Goal: Task Accomplishment & Management: Use online tool/utility

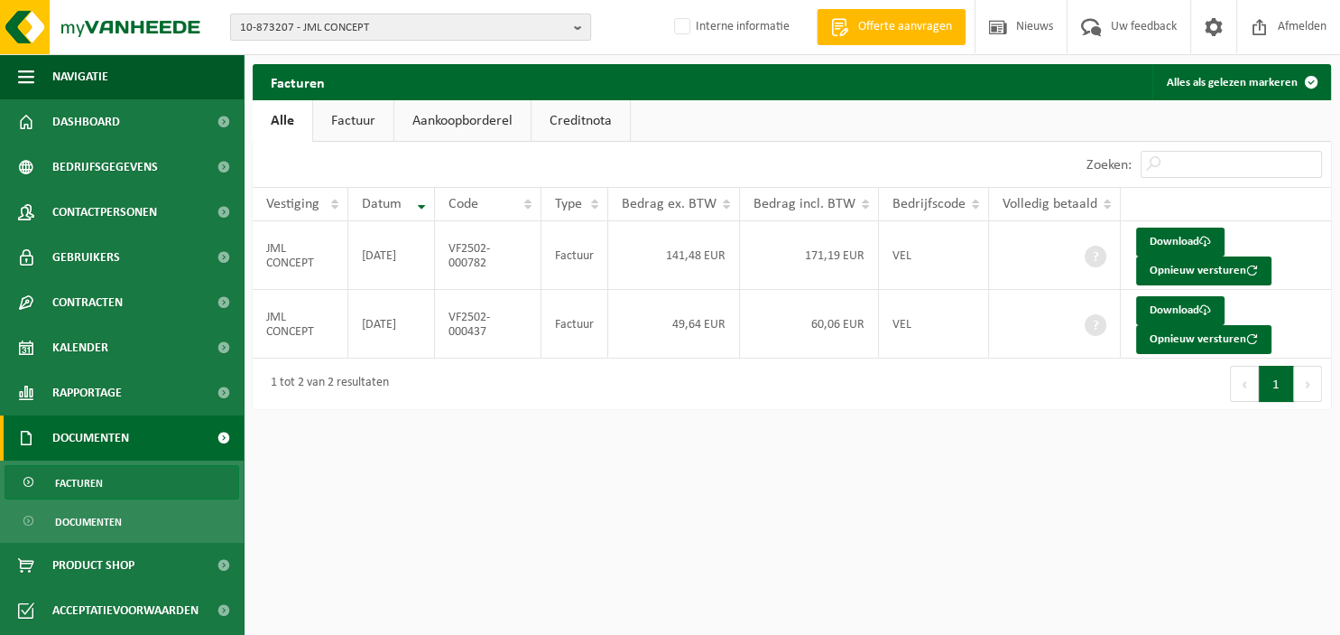
click at [579, 24] on b "button" at bounding box center [582, 26] width 16 height 25
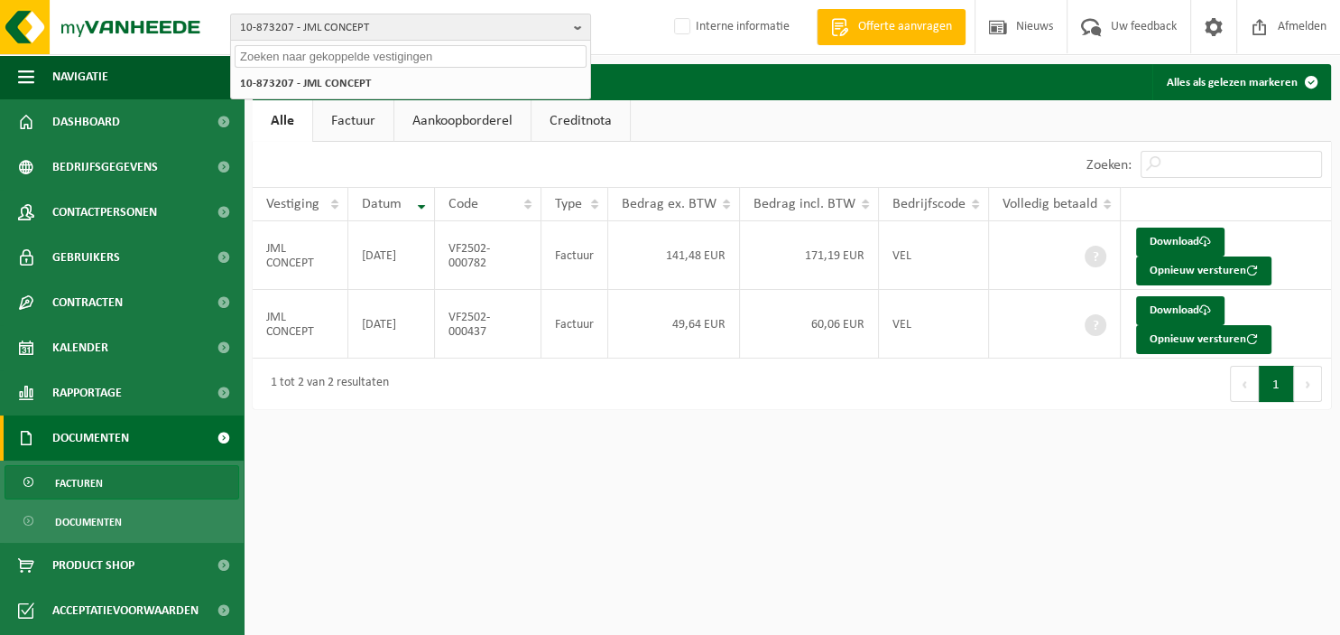
click at [465, 63] on input "text" at bounding box center [411, 56] width 352 height 23
click at [371, 56] on input "text" at bounding box center [411, 56] width 352 height 23
paste input "1"
click at [371, 55] on input "text" at bounding box center [411, 56] width 352 height 23
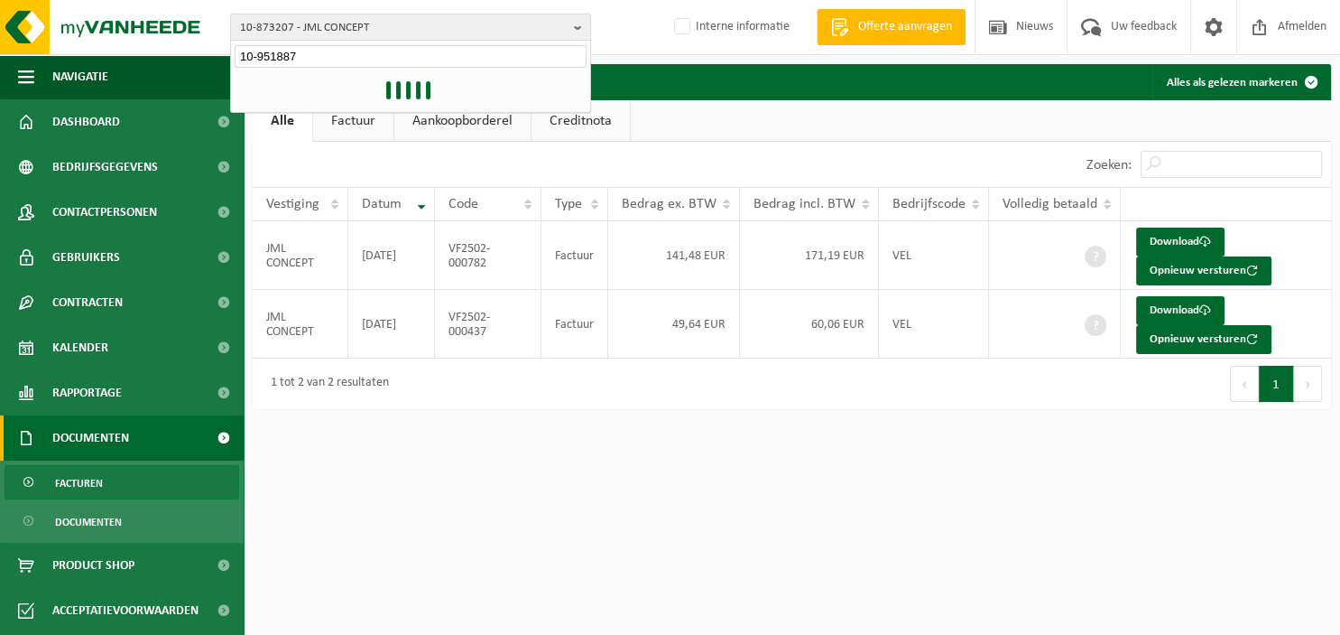
type input "10-951887"
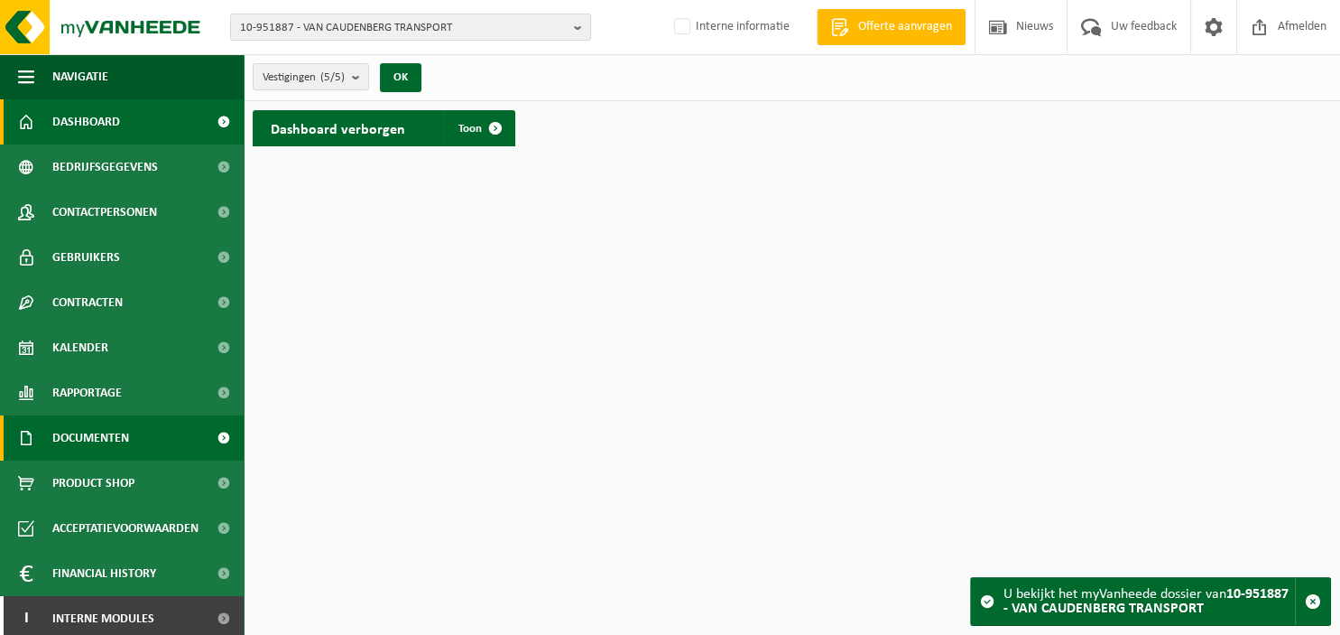
click at [92, 436] on span "Documenten" at bounding box center [90, 437] width 77 height 45
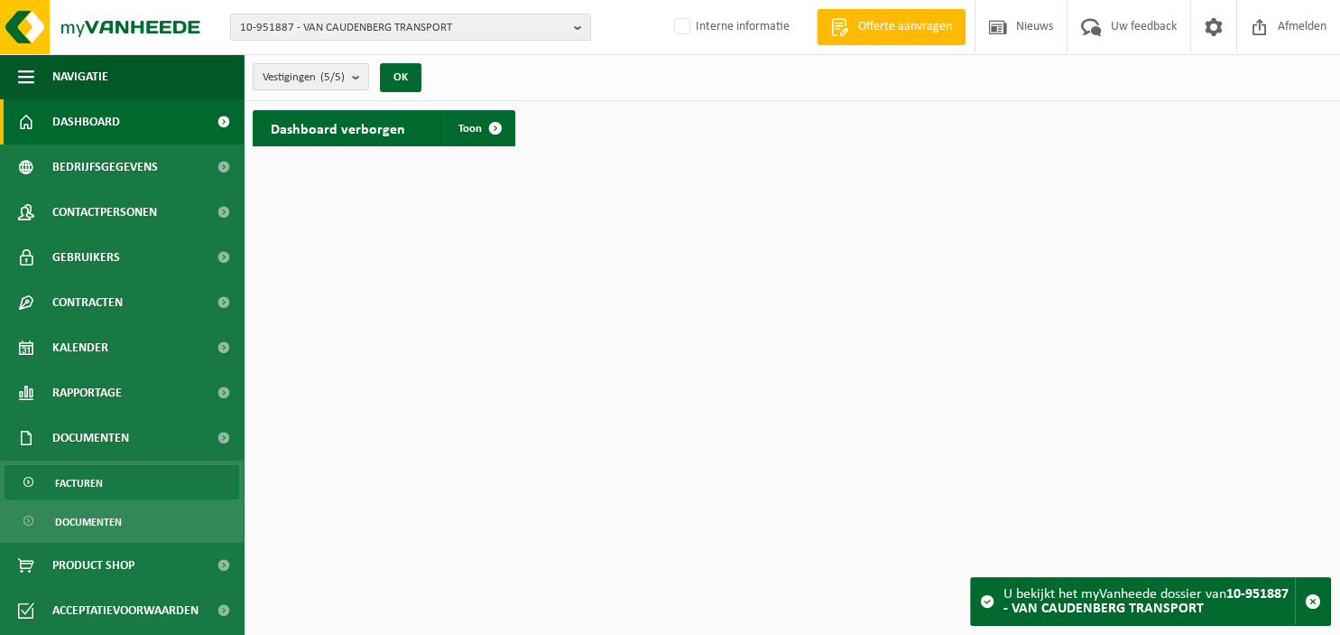
click at [77, 479] on span "Facturen" at bounding box center [79, 483] width 48 height 34
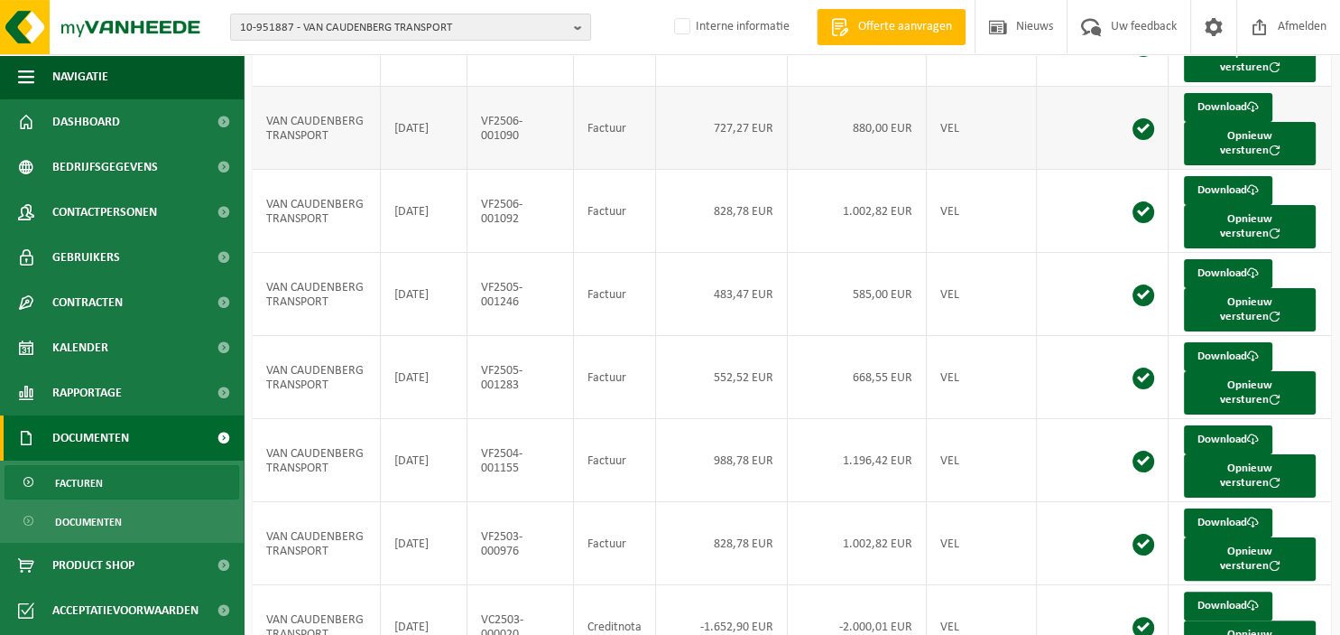
scroll to position [372, 0]
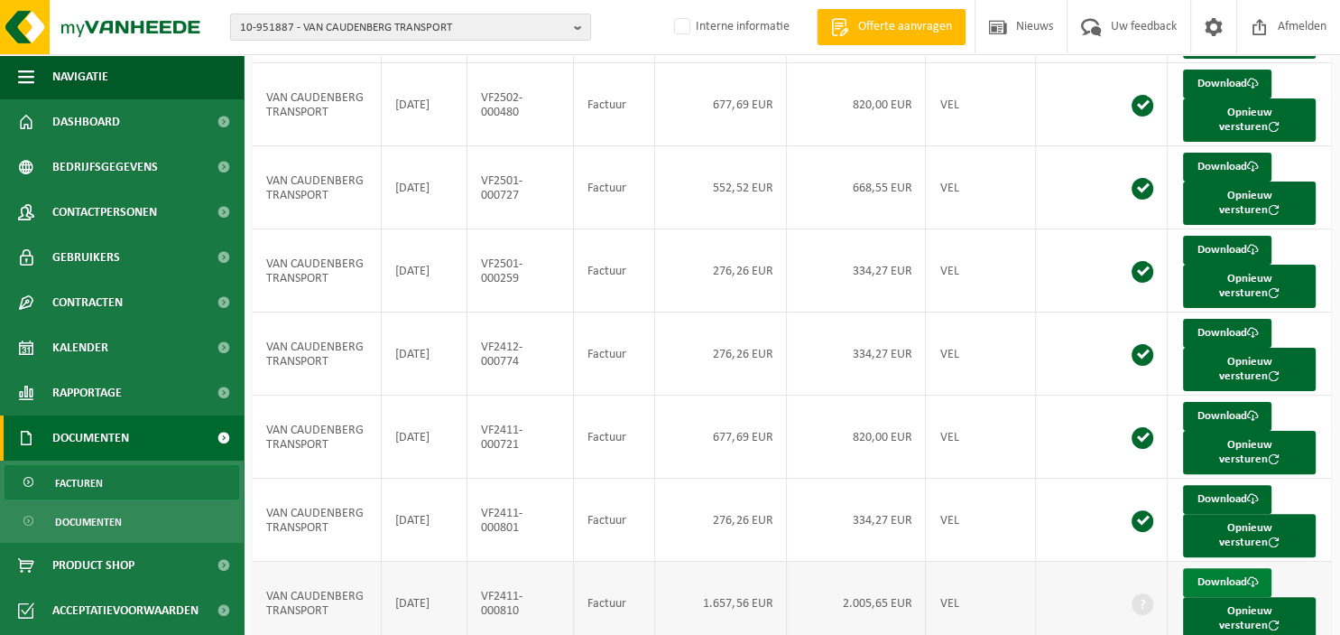
click at [1219, 568] on link "Download" at bounding box center [1227, 582] width 88 height 29
click at [587, 24] on b "button" at bounding box center [582, 26] width 16 height 25
type input "10-961669"
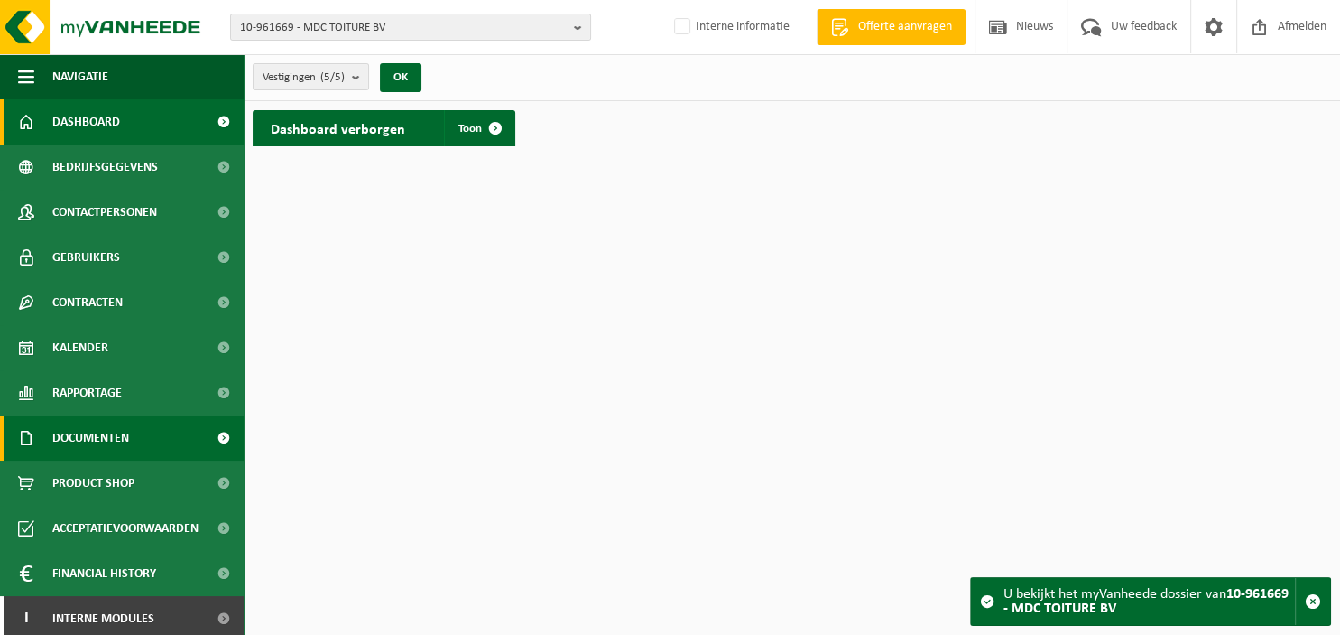
click at [103, 440] on span "Documenten" at bounding box center [90, 437] width 77 height 45
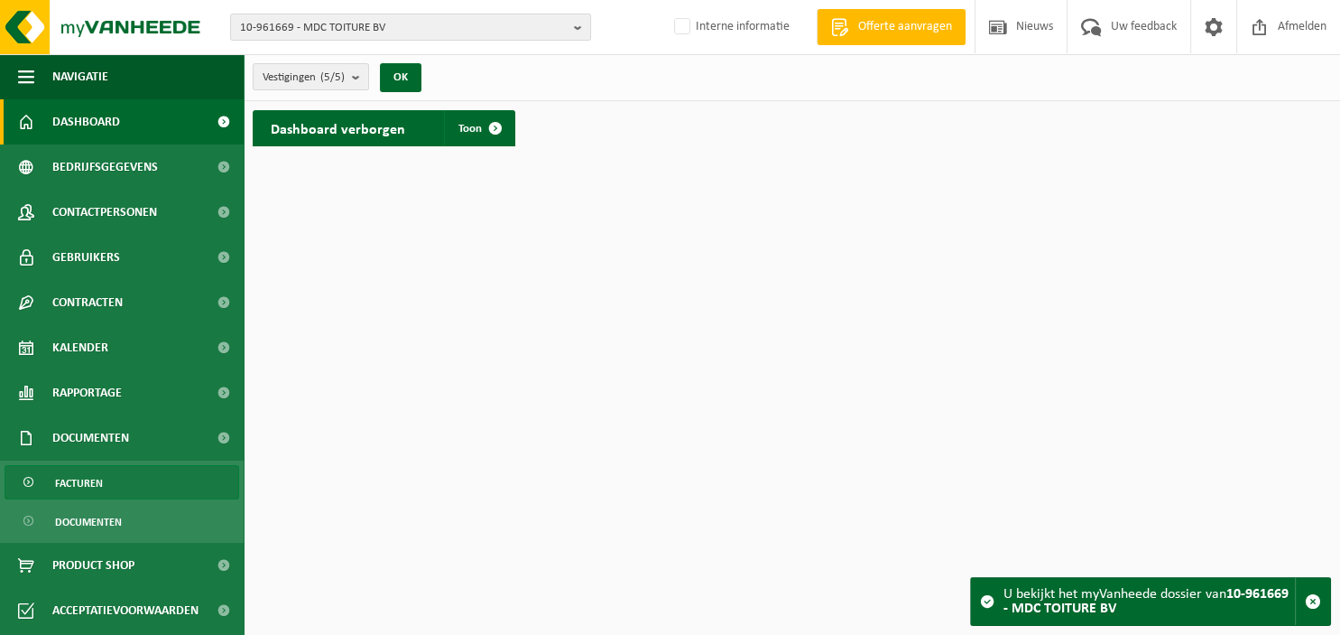
click at [89, 477] on span "Facturen" at bounding box center [79, 483] width 48 height 34
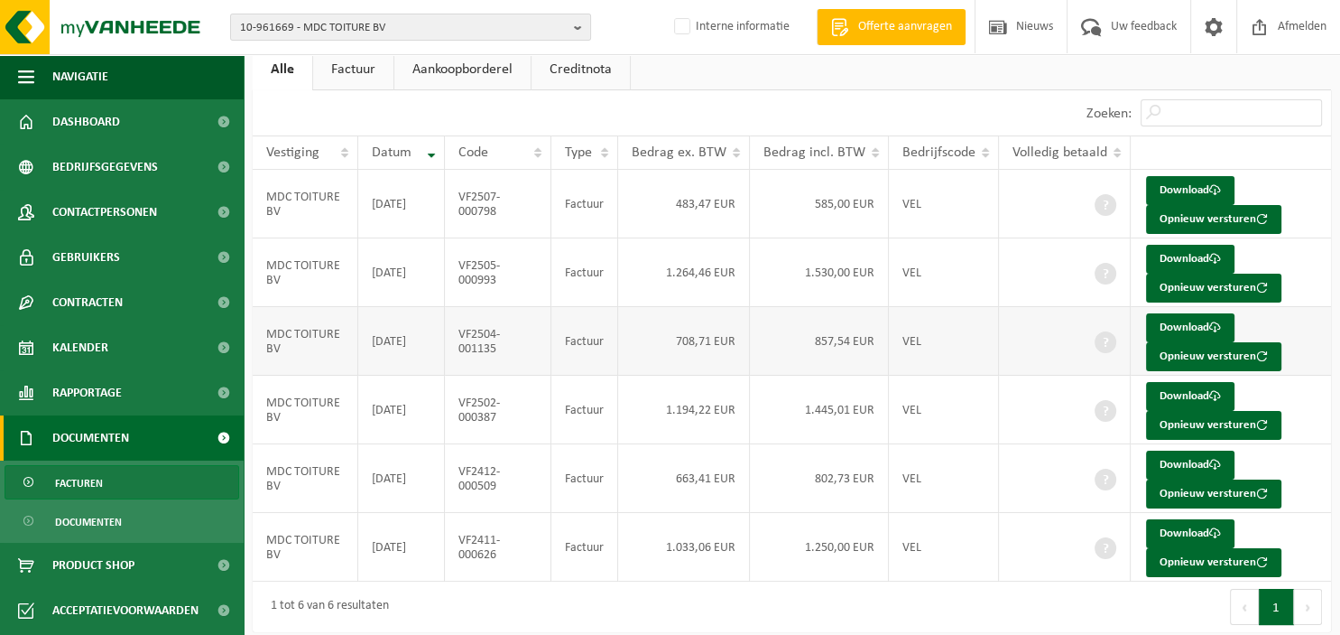
scroll to position [97, 0]
click at [1197, 558] on button "Opnieuw versturen" at bounding box center [1213, 562] width 135 height 29
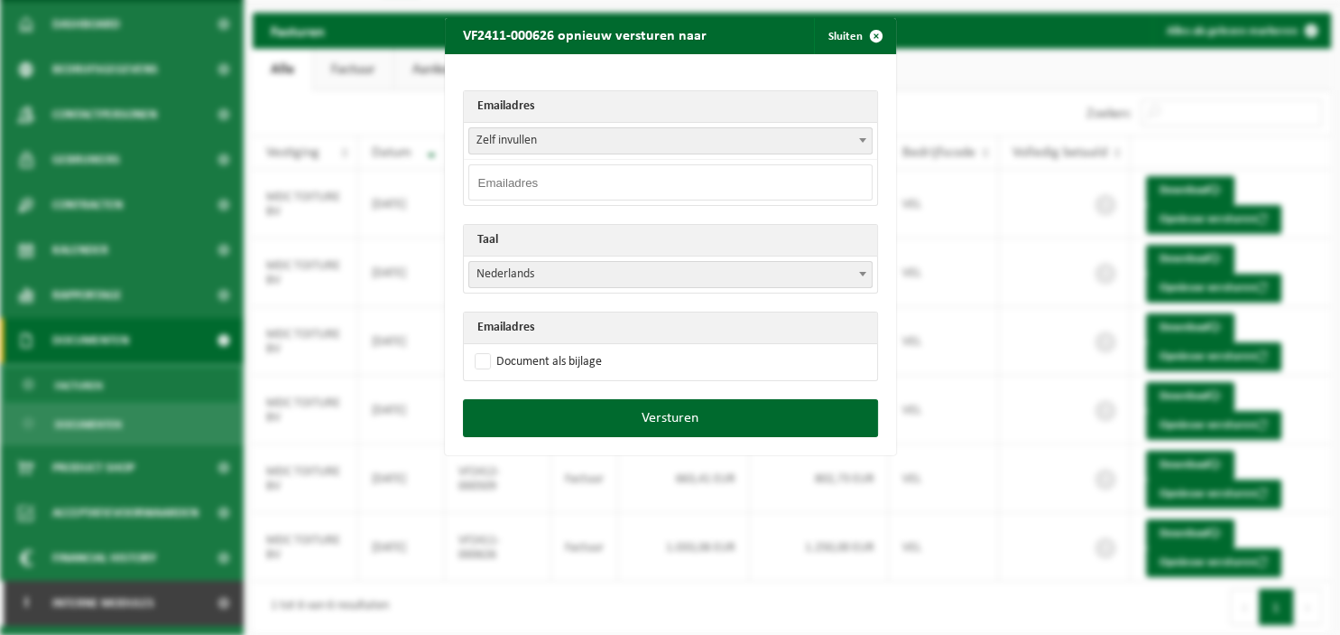
click at [865, 133] on span at bounding box center [863, 139] width 18 height 23
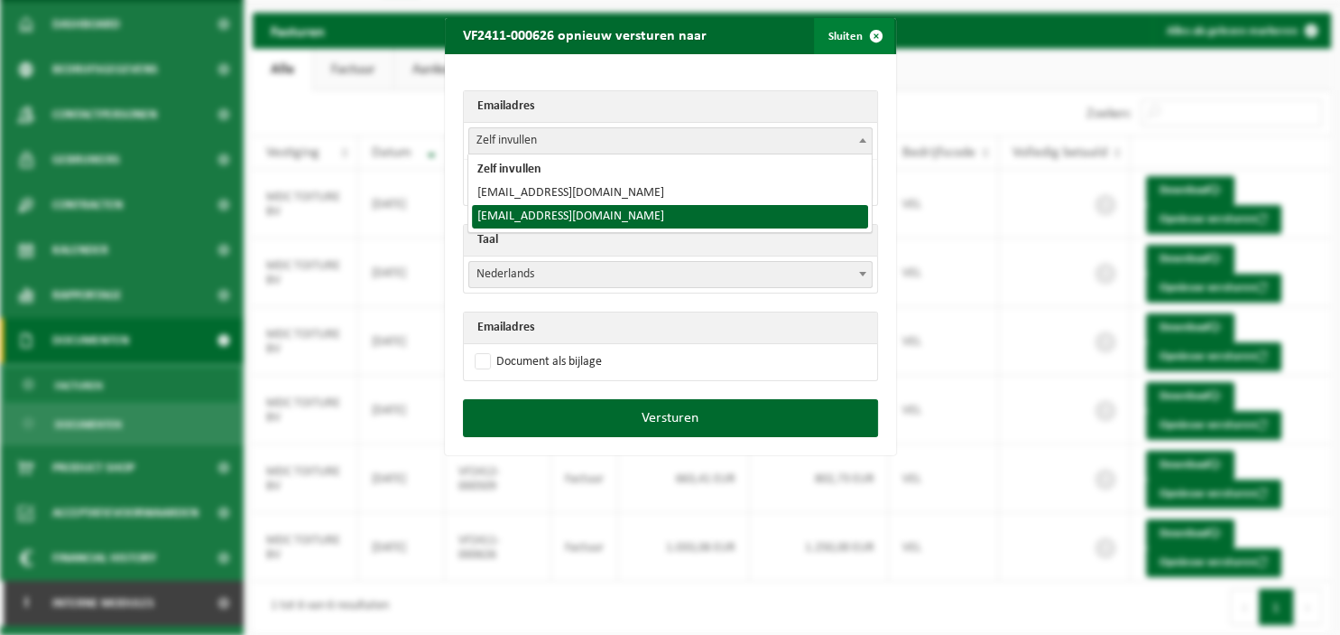
click at [869, 37] on span "button" at bounding box center [876, 36] width 36 height 36
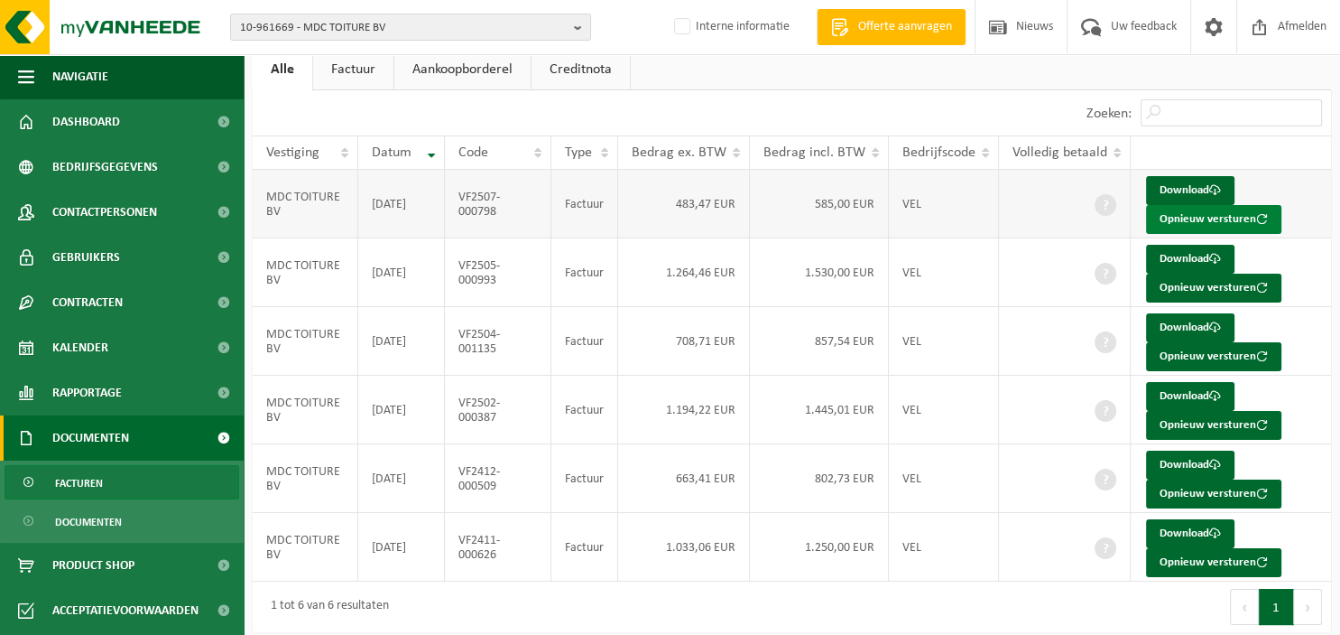
click at [1202, 218] on button "Opnieuw versturen" at bounding box center [1213, 219] width 135 height 29
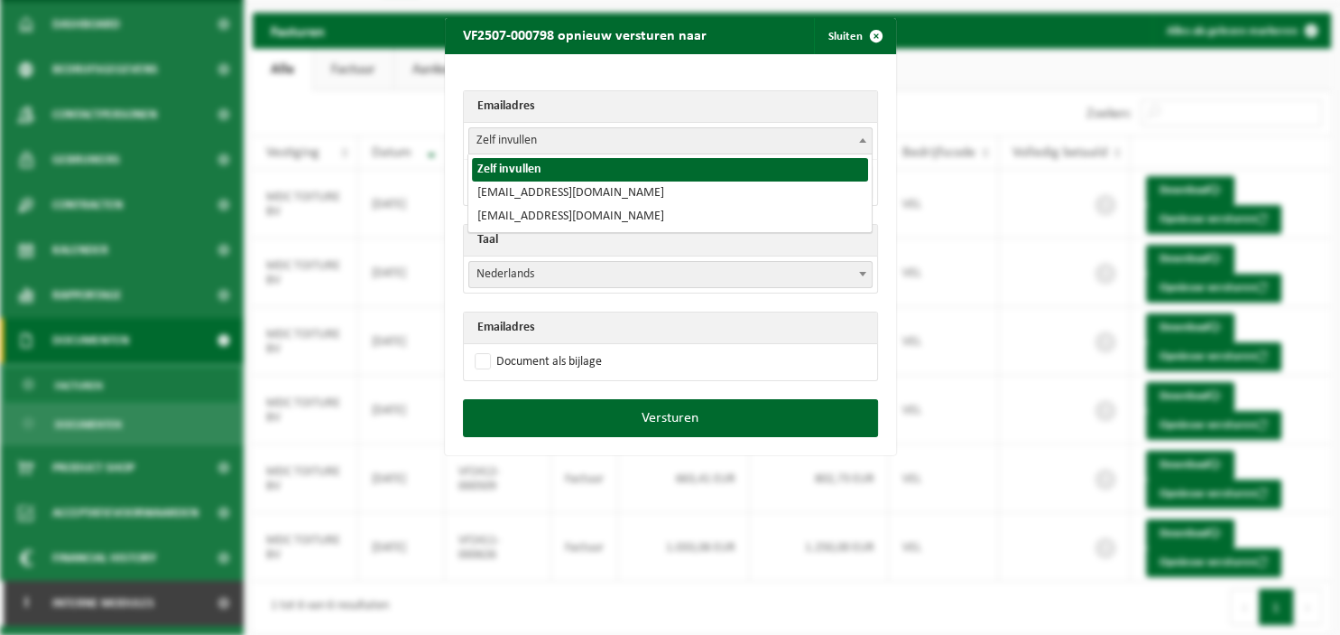
click at [865, 132] on span at bounding box center [863, 139] width 18 height 23
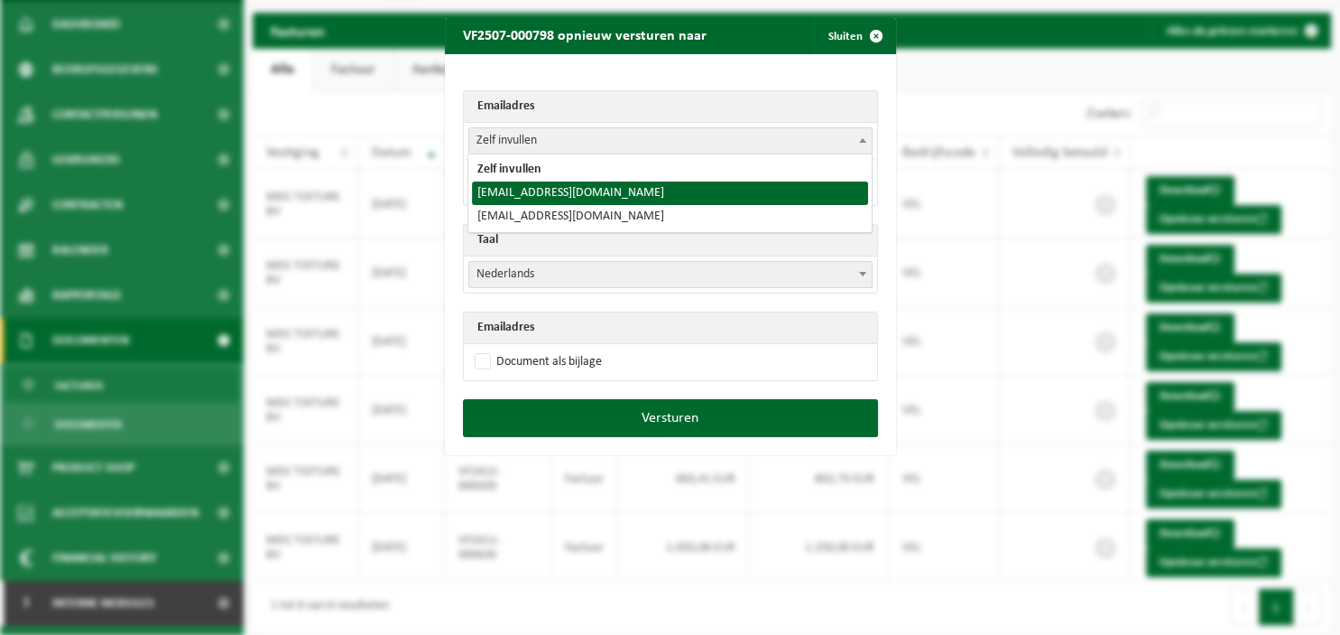
select select "[EMAIL_ADDRESS][DOMAIN_NAME]"
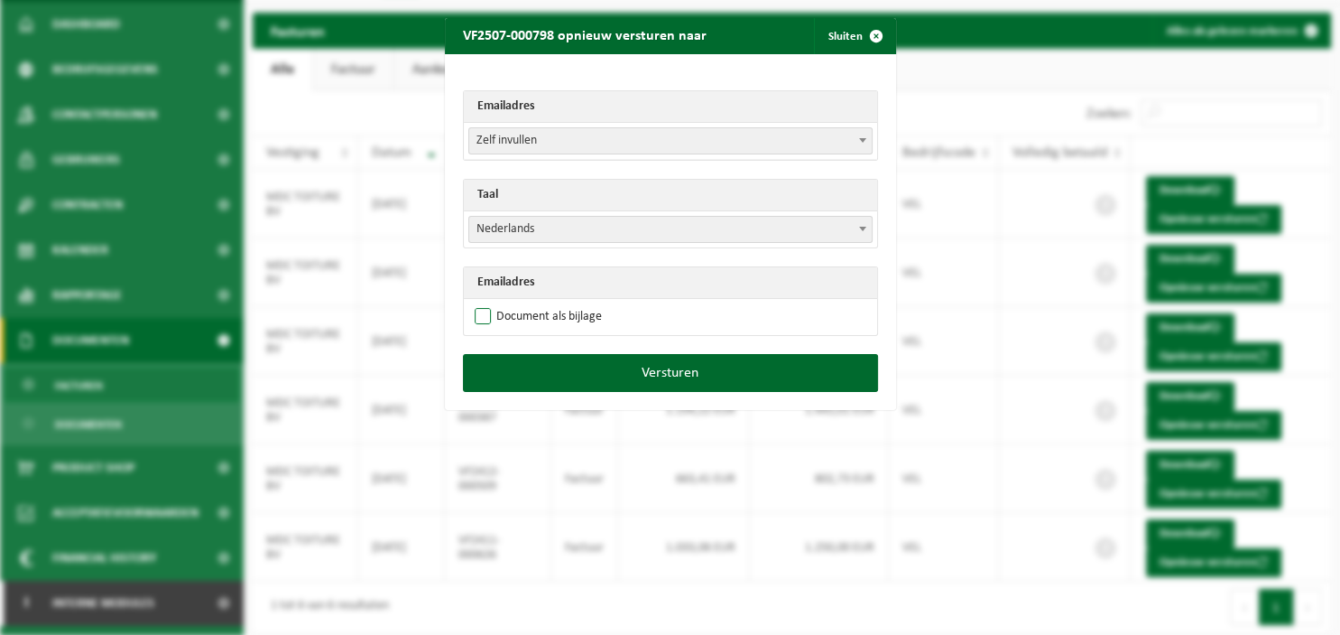
click at [535, 322] on label "Document als bijlage" at bounding box center [536, 316] width 131 height 27
click at [535, 303] on input "Document als bijlage" at bounding box center [693, 302] width 451 height 1
checkbox input "true"
click at [864, 221] on span at bounding box center [863, 228] width 18 height 23
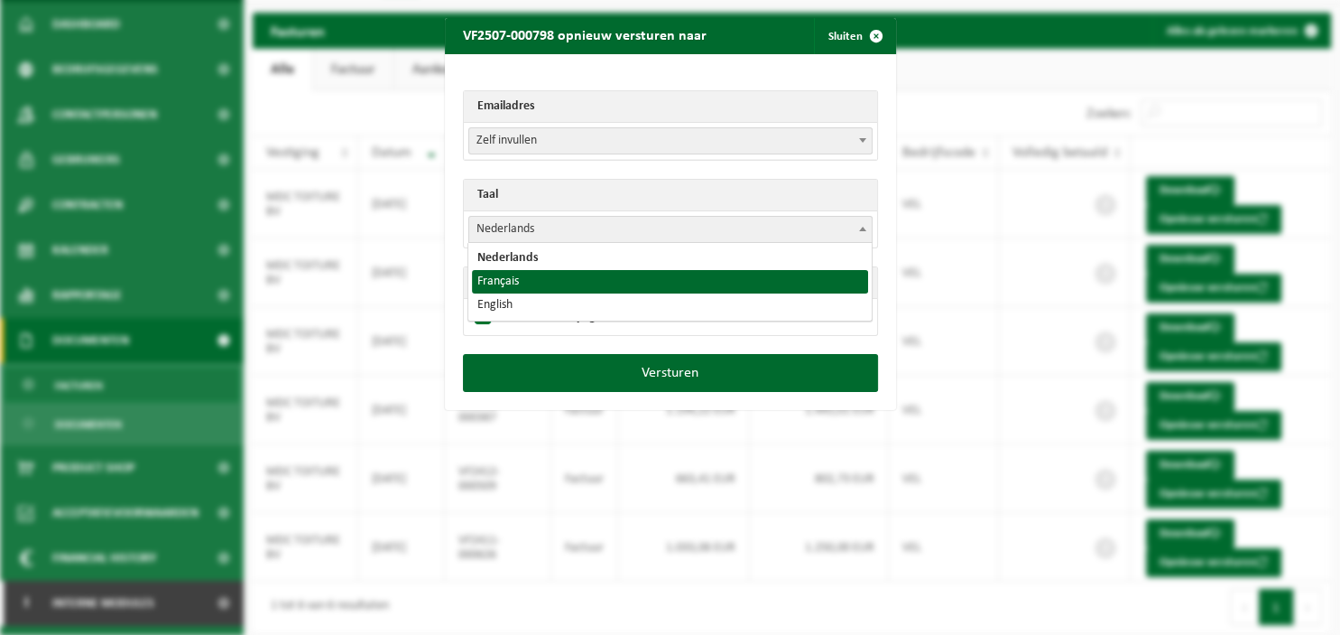
select select "fr"
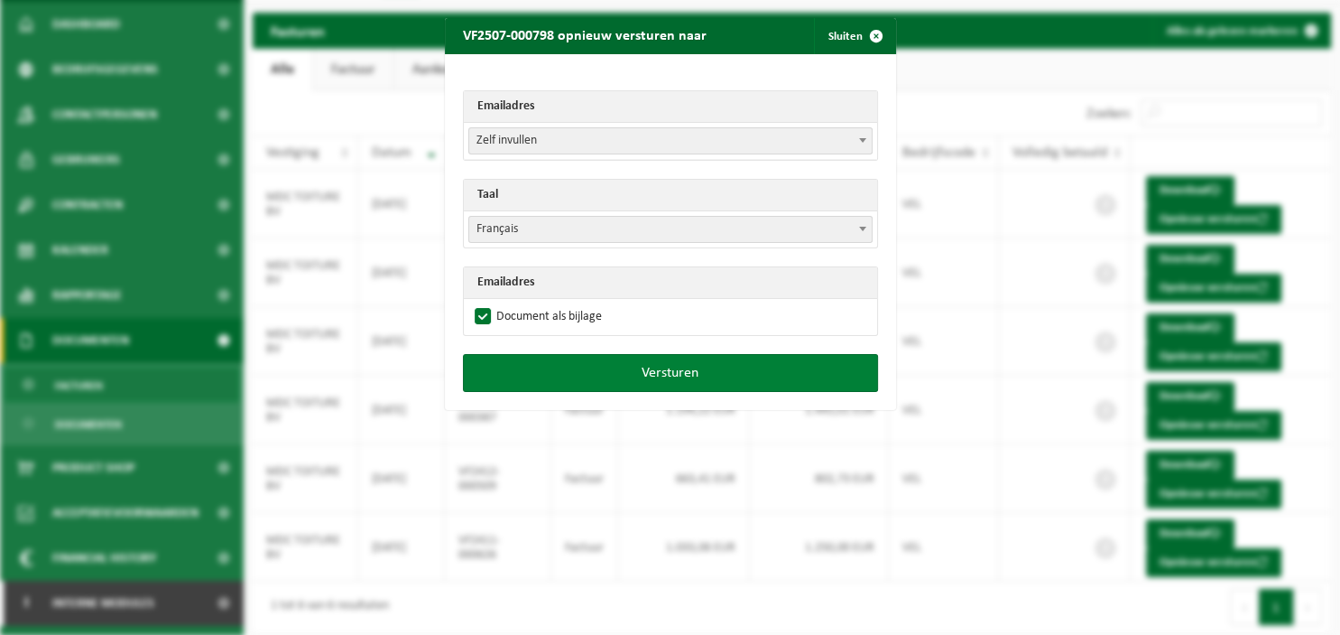
click at [686, 368] on button "Versturen" at bounding box center [670, 373] width 415 height 38
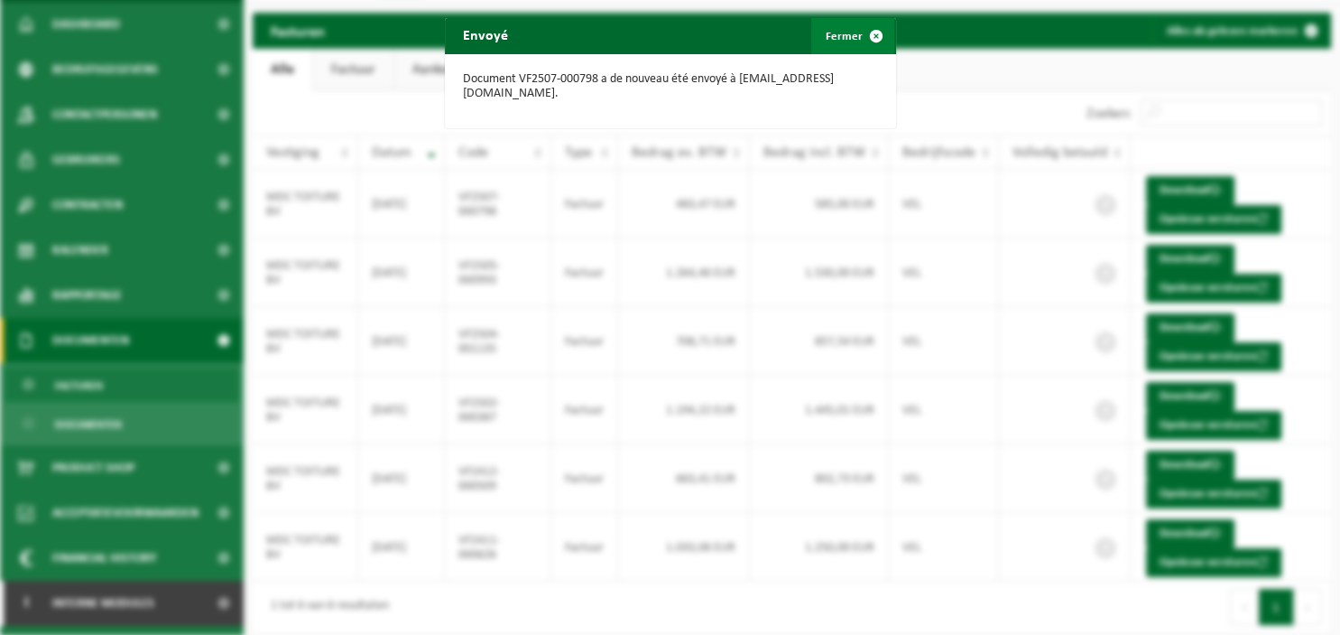
click at [876, 38] on span "button" at bounding box center [876, 36] width 36 height 36
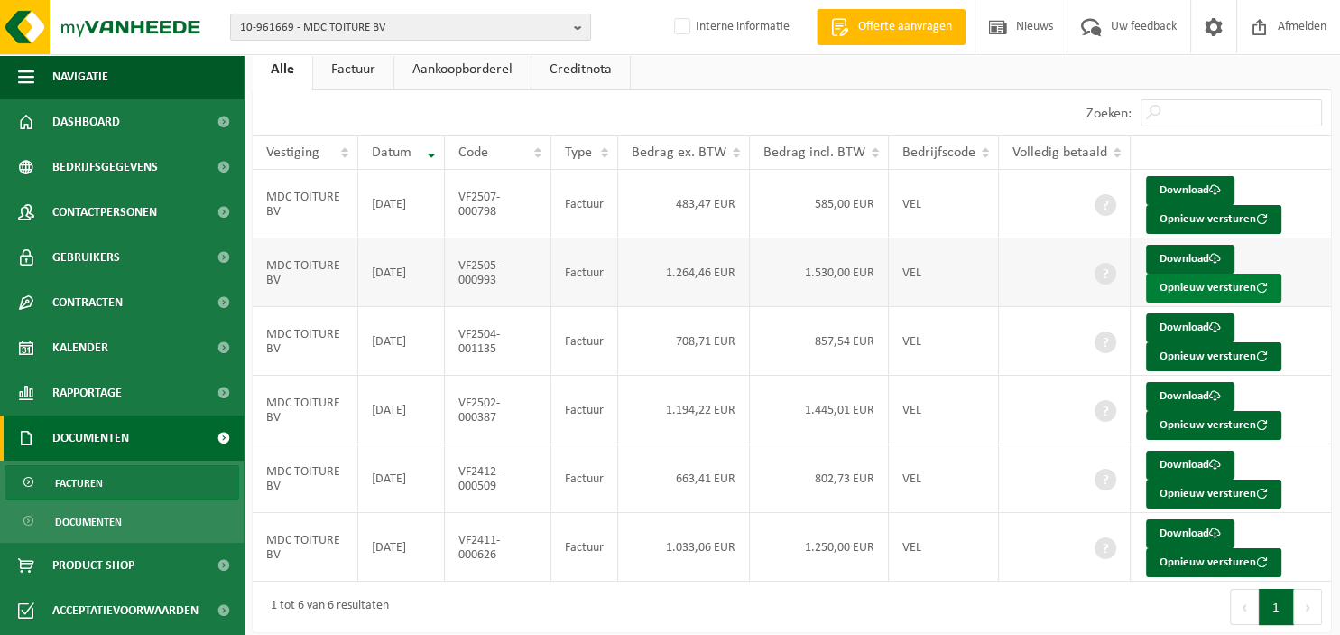
click at [1182, 283] on button "Opnieuw versturen" at bounding box center [1213, 287] width 135 height 29
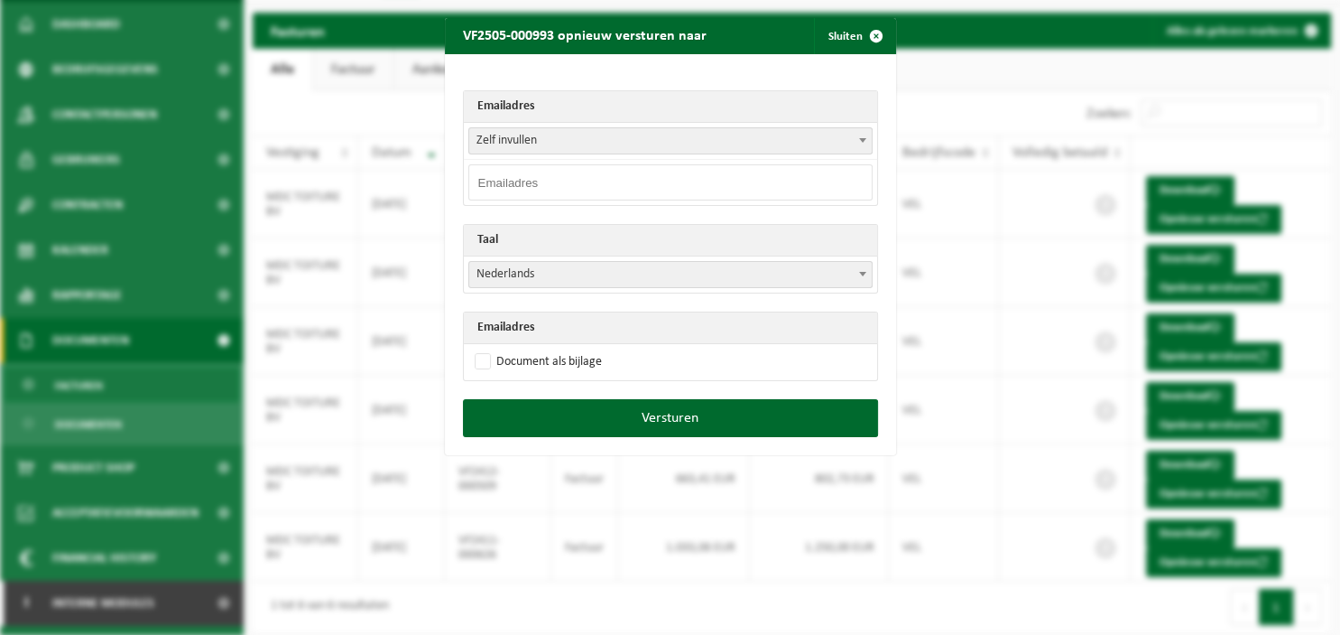
click at [858, 141] on span at bounding box center [863, 139] width 18 height 23
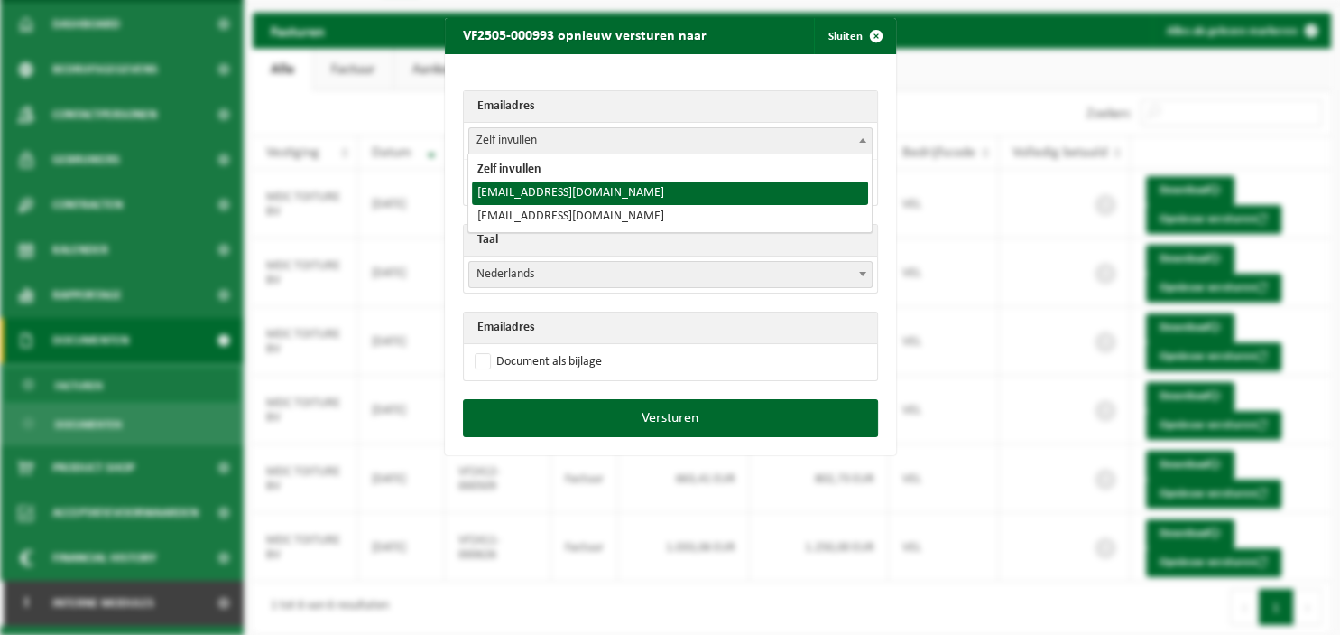
select select "[EMAIL_ADDRESS][DOMAIN_NAME]"
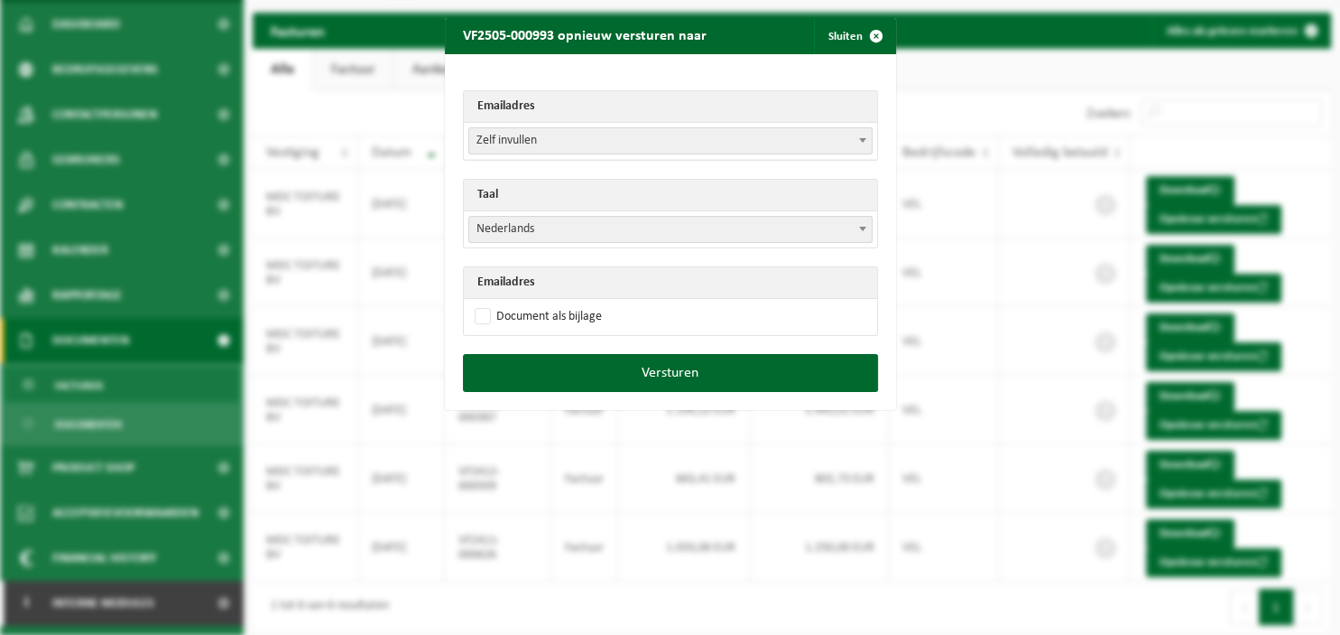
click at [860, 227] on b at bounding box center [862, 229] width 7 height 5
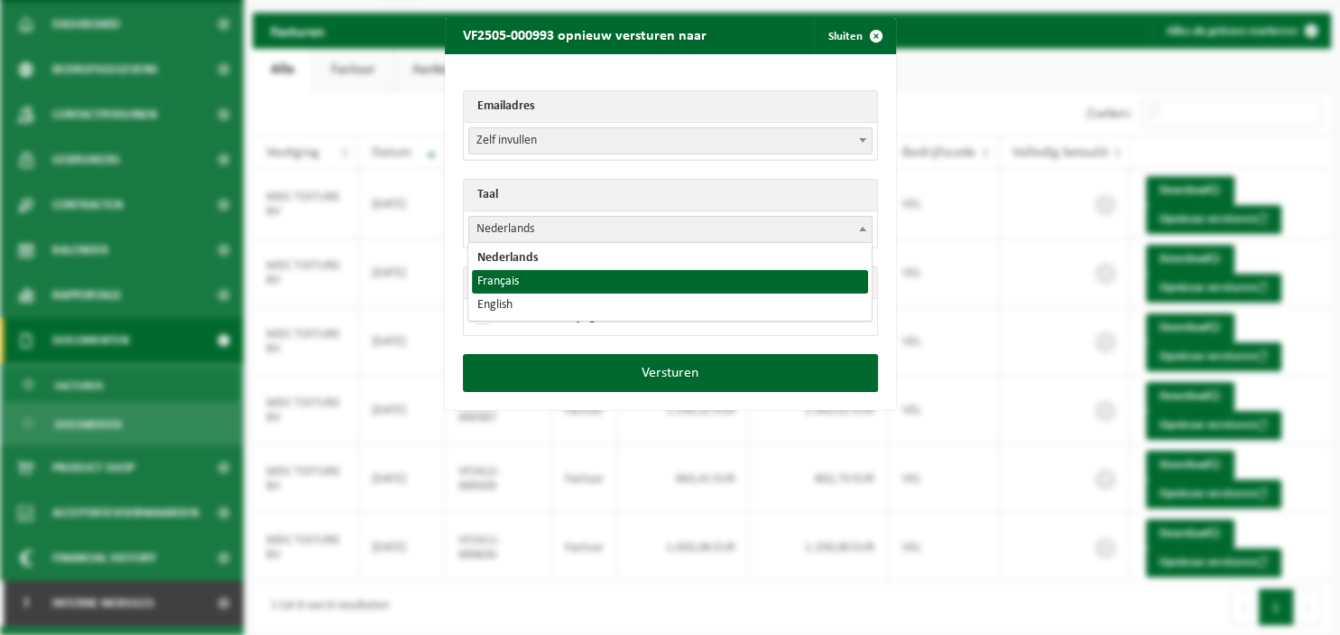
select select "fr"
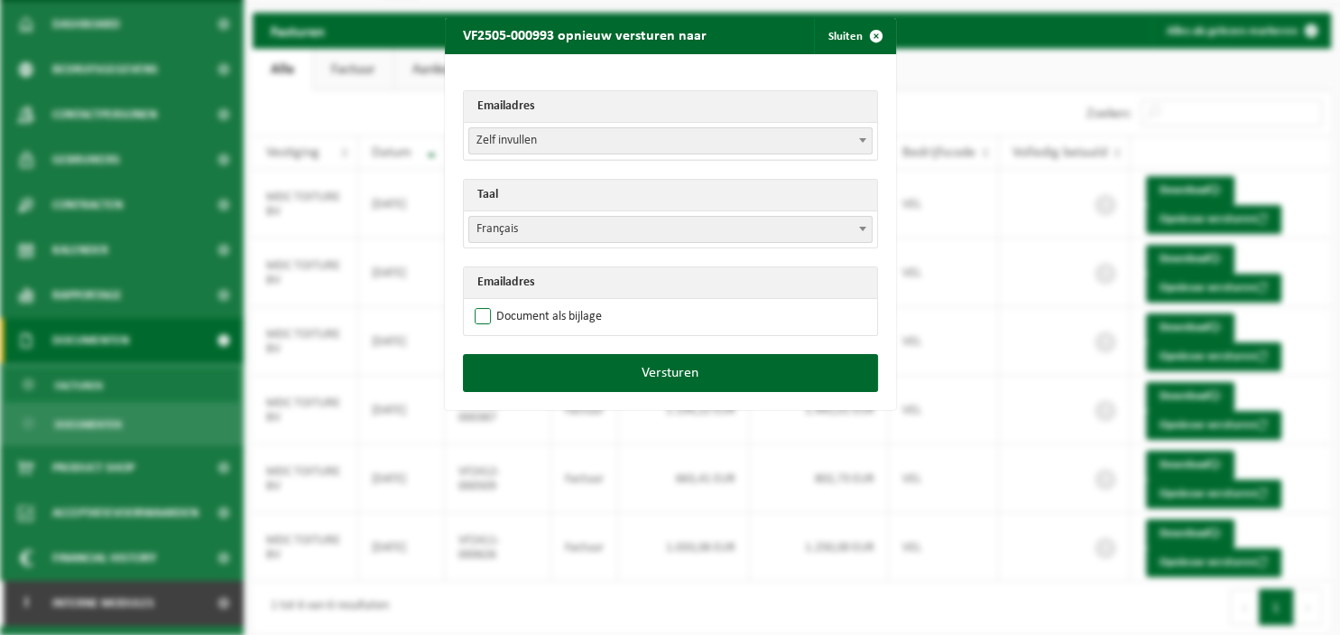
click at [559, 312] on label "Document als bijlage" at bounding box center [536, 316] width 131 height 27
click at [559, 303] on input "Document als bijlage" at bounding box center [693, 302] width 451 height 1
checkbox input "true"
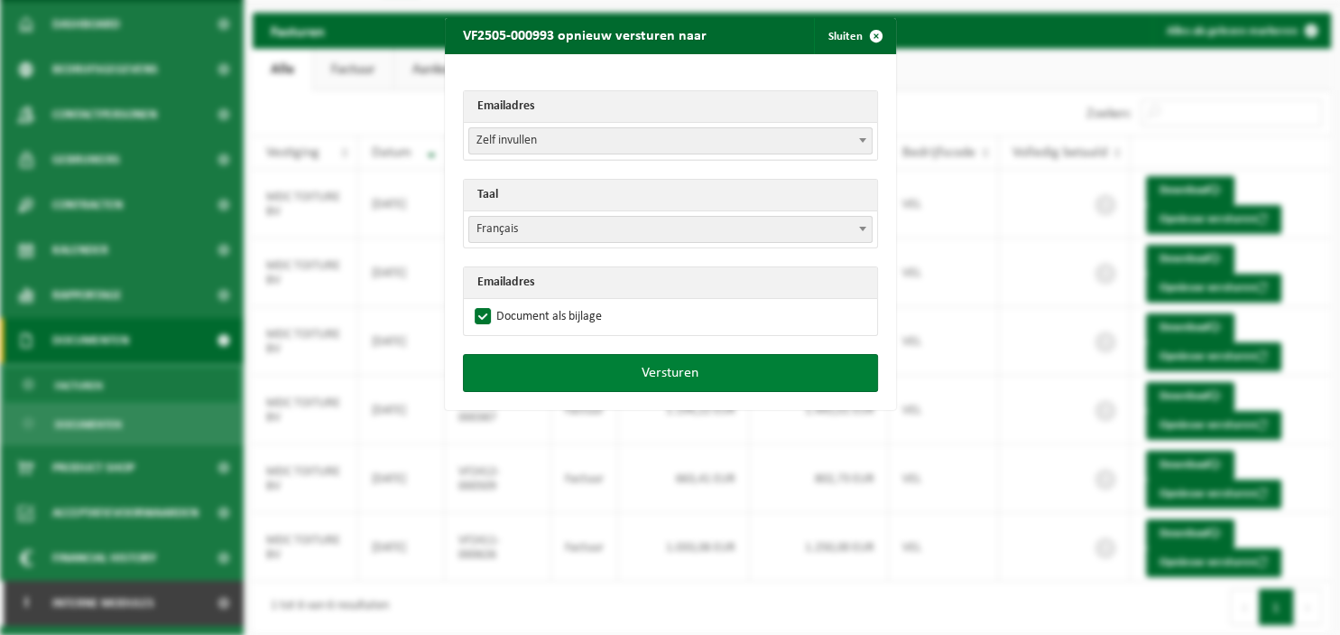
click at [629, 370] on button "Versturen" at bounding box center [670, 373] width 415 height 38
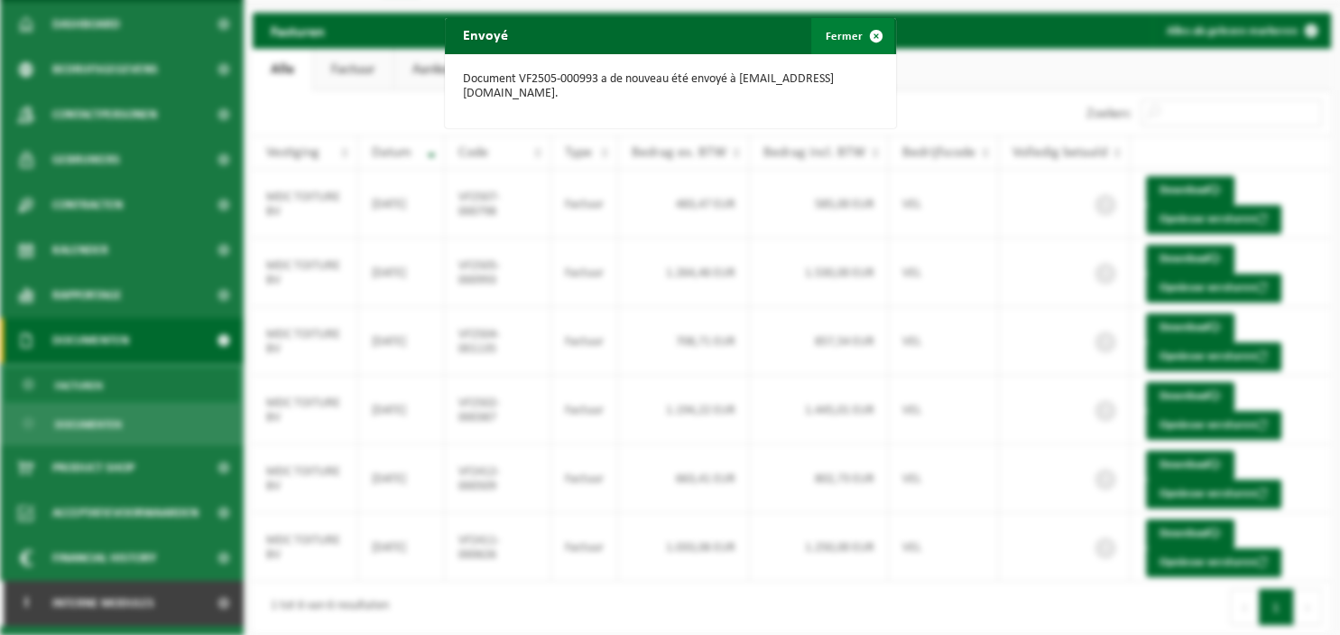
click at [869, 42] on span "button" at bounding box center [876, 36] width 36 height 36
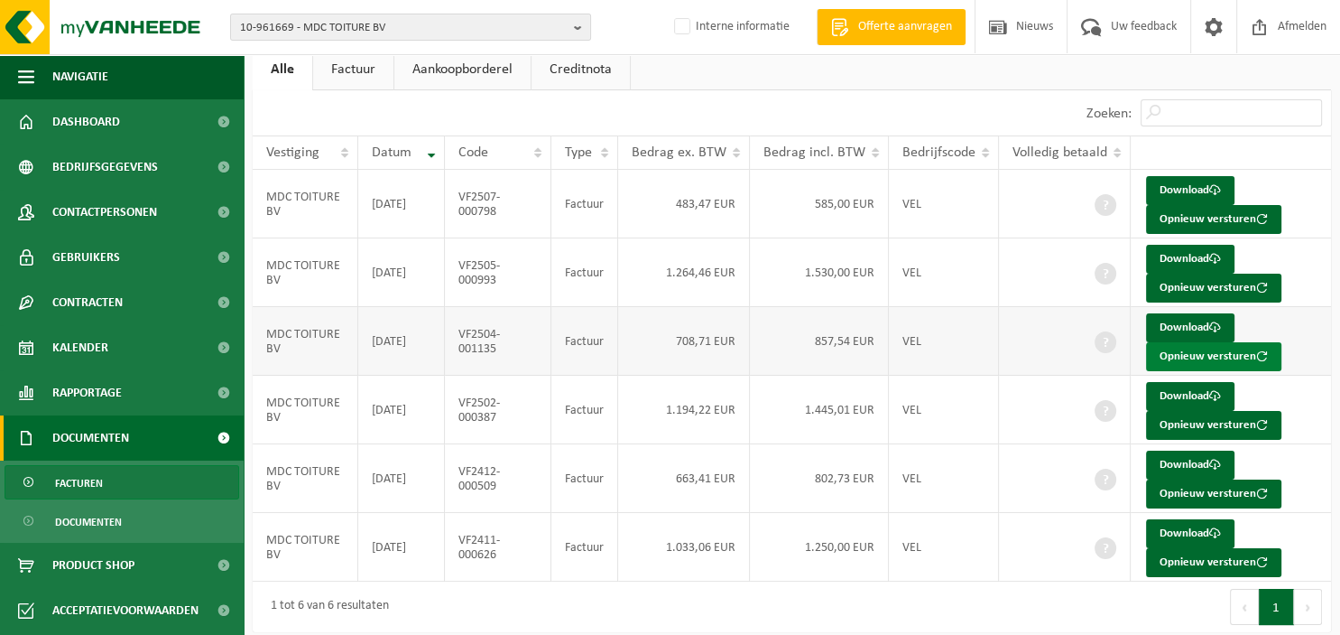
click at [1204, 348] on button "Opnieuw versturen" at bounding box center [1213, 356] width 135 height 29
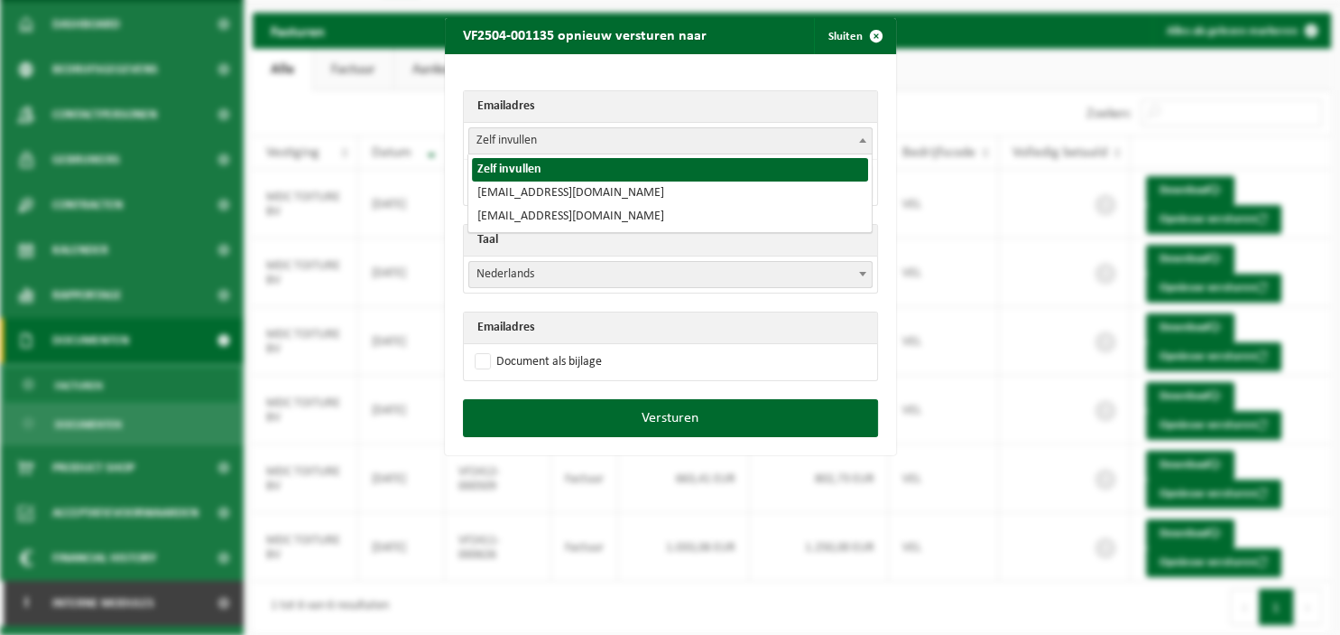
click at [864, 140] on b at bounding box center [862, 140] width 7 height 5
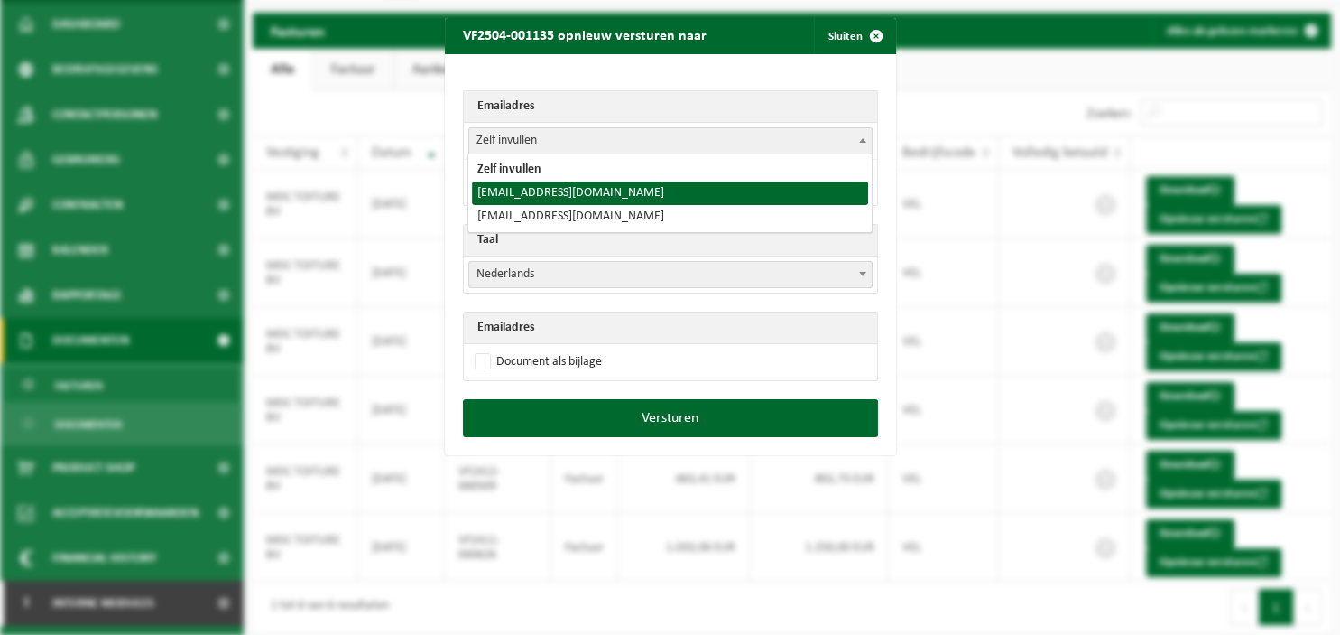
select select "[EMAIL_ADDRESS][DOMAIN_NAME]"
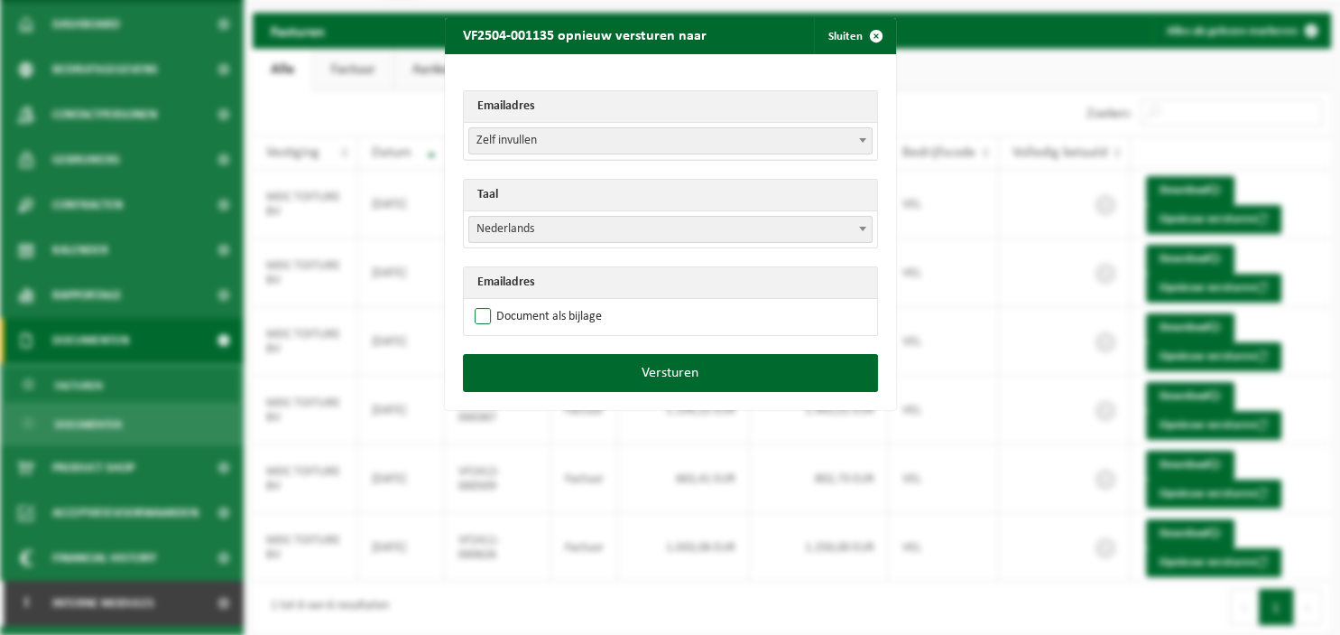
click at [519, 319] on label "Document als bijlage" at bounding box center [536, 316] width 131 height 27
click at [519, 303] on input "Document als bijlage" at bounding box center [693, 302] width 451 height 1
checkbox input "true"
click at [858, 218] on span at bounding box center [863, 228] width 18 height 23
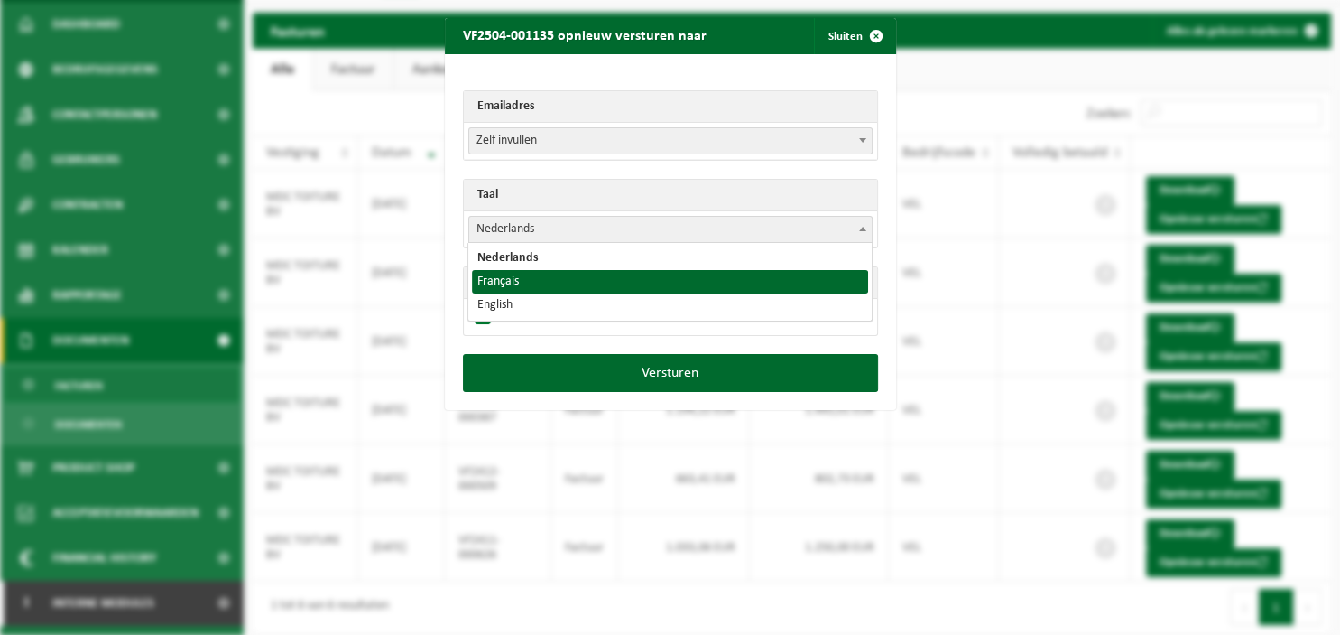
select select "fr"
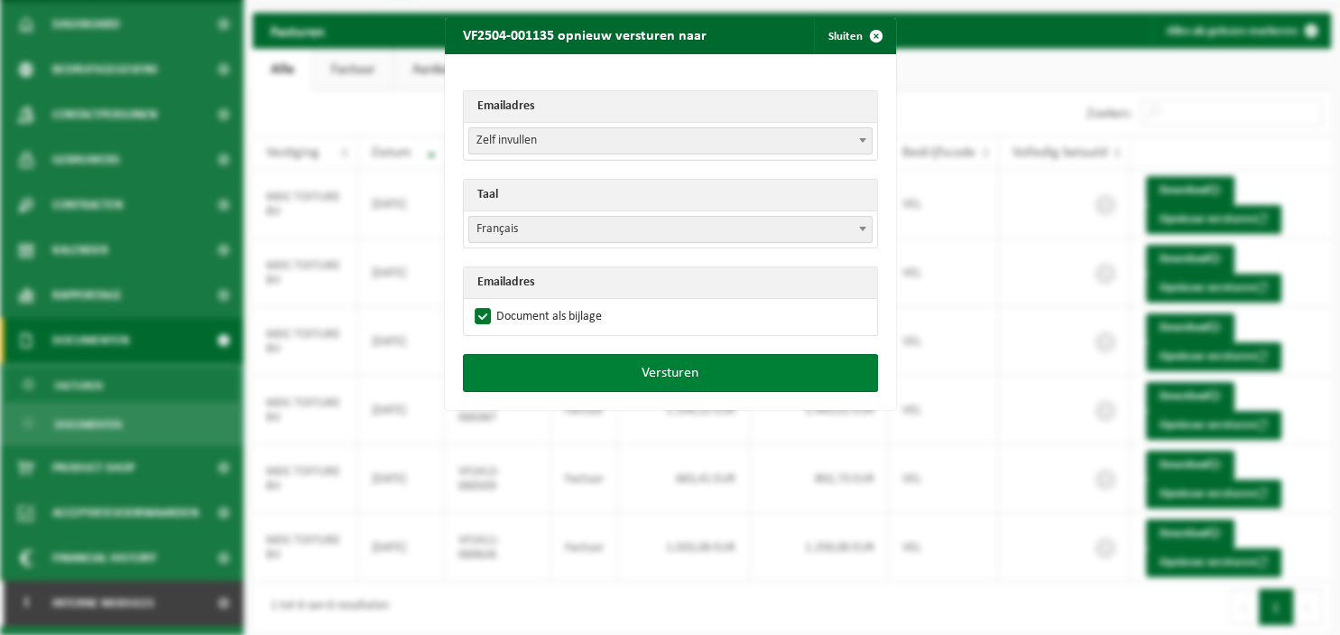
click at [738, 375] on button "Versturen" at bounding box center [670, 373] width 415 height 38
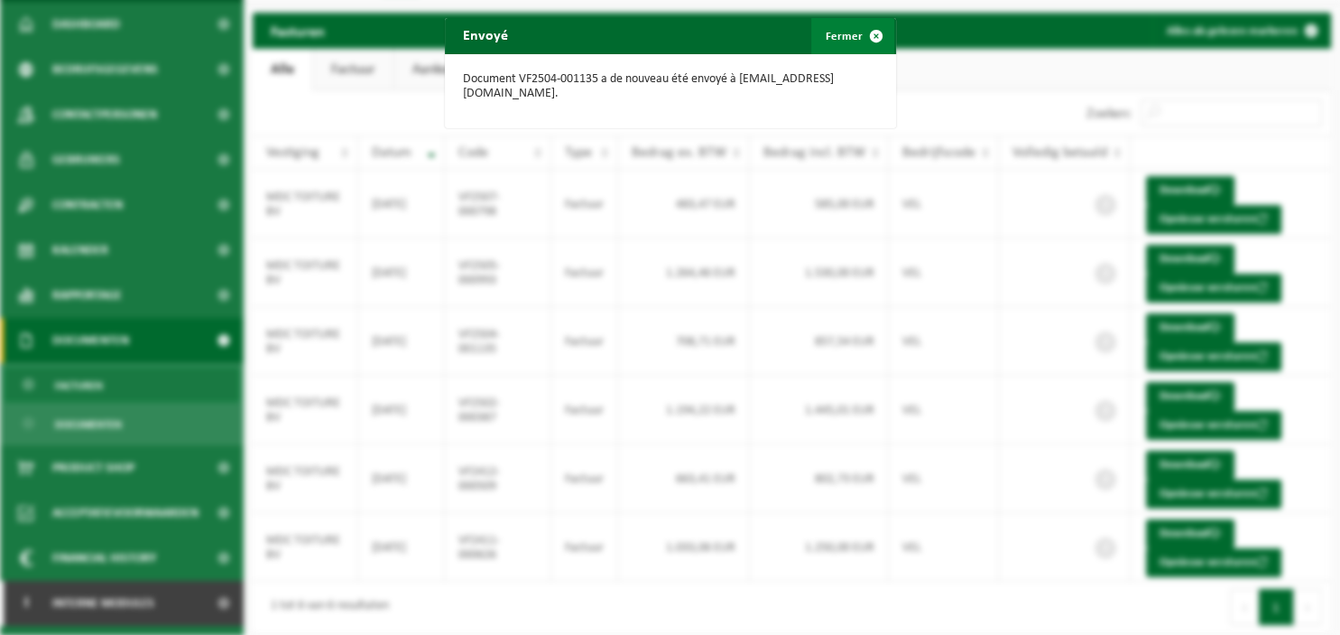
click at [876, 39] on span "button" at bounding box center [876, 36] width 36 height 36
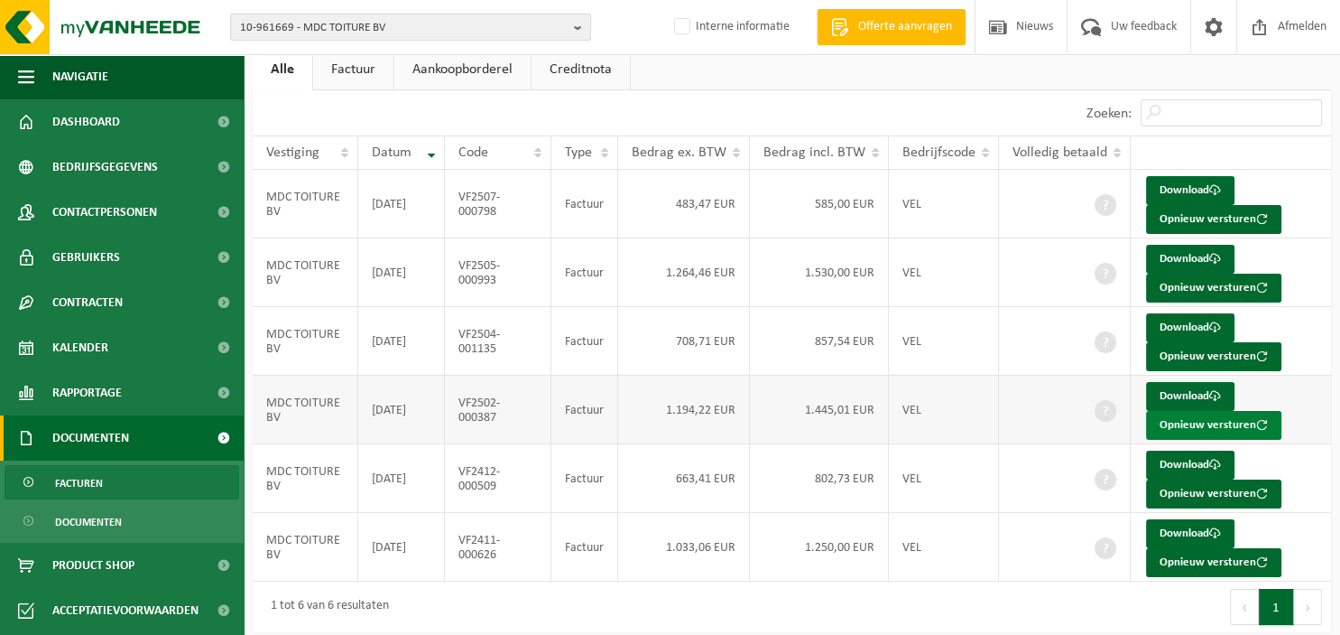
click at [1191, 424] on button "Opnieuw versturen" at bounding box center [1213, 425] width 135 height 29
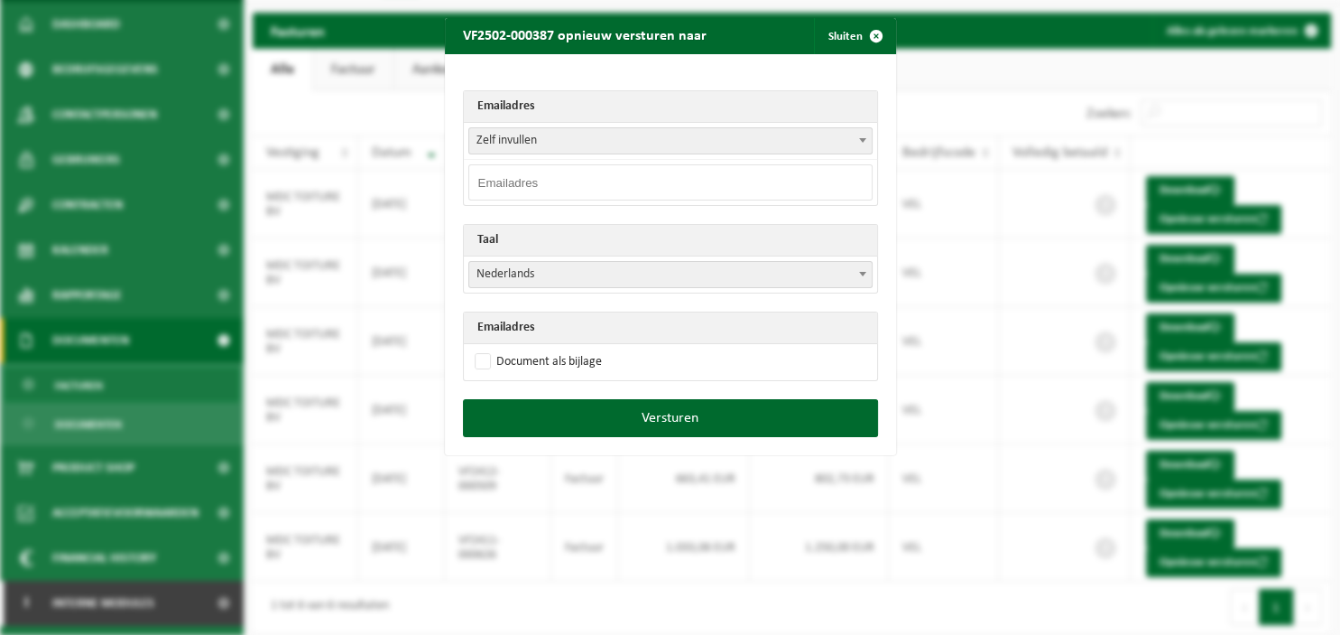
click at [864, 135] on span at bounding box center [863, 139] width 18 height 23
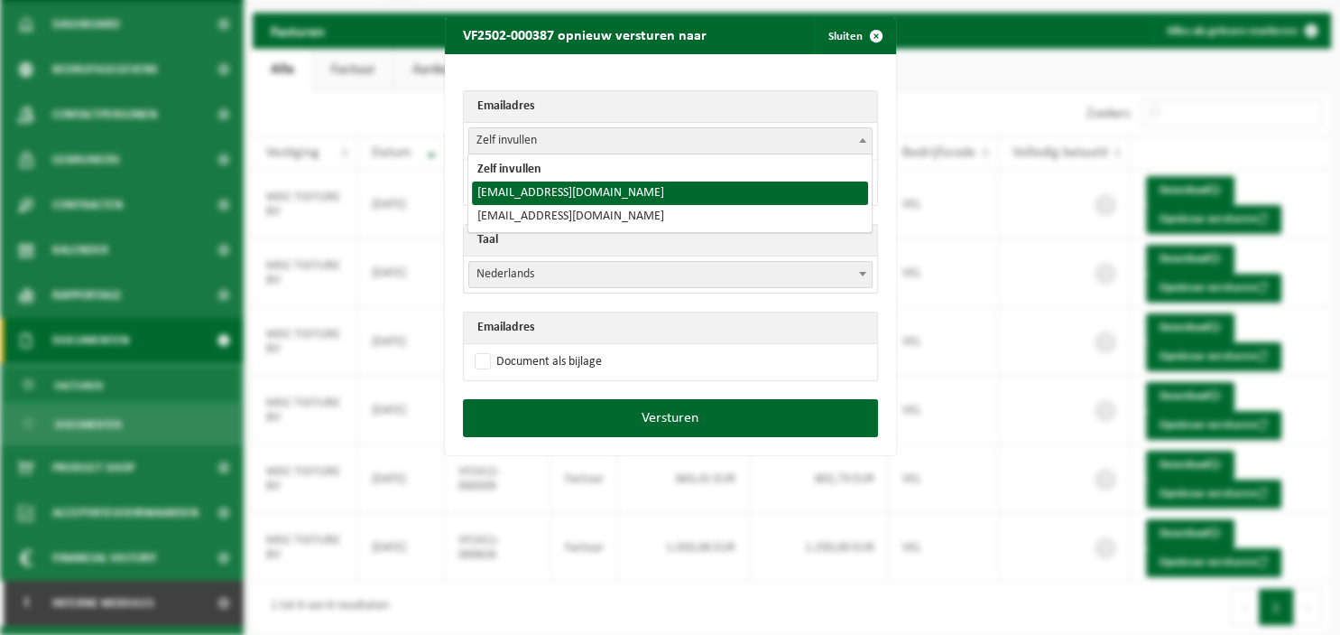
select select "[EMAIL_ADDRESS][DOMAIN_NAME]"
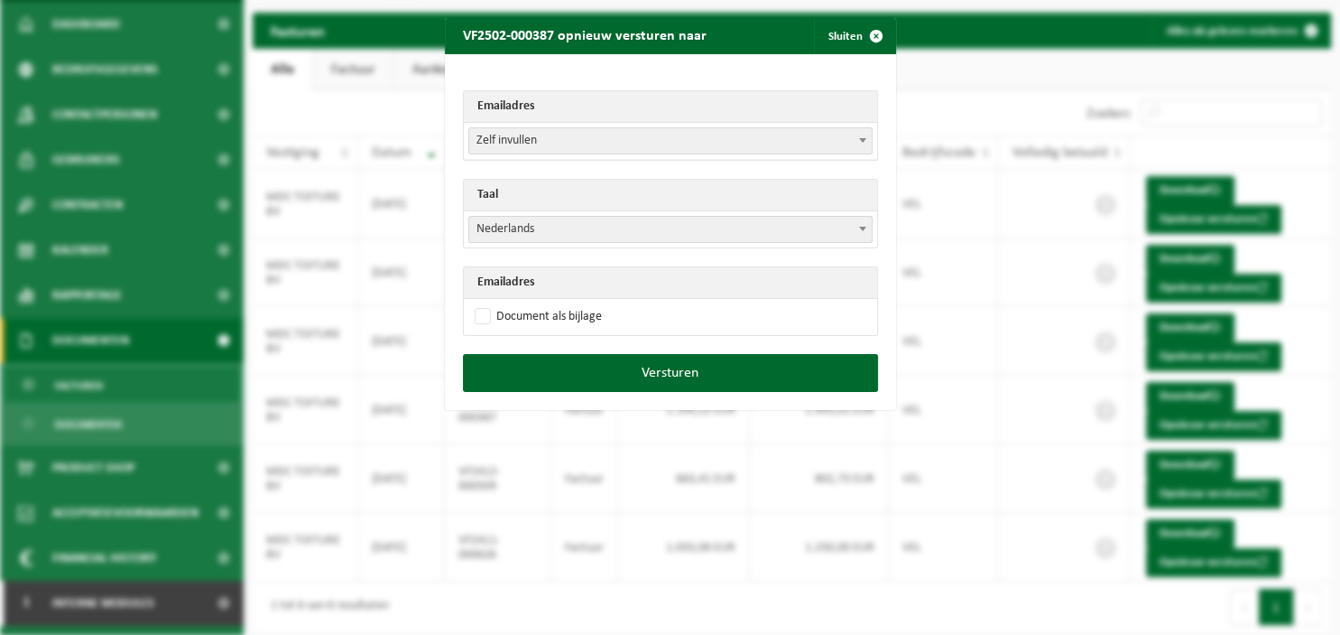
click at [862, 229] on b at bounding box center [862, 229] width 7 height 5
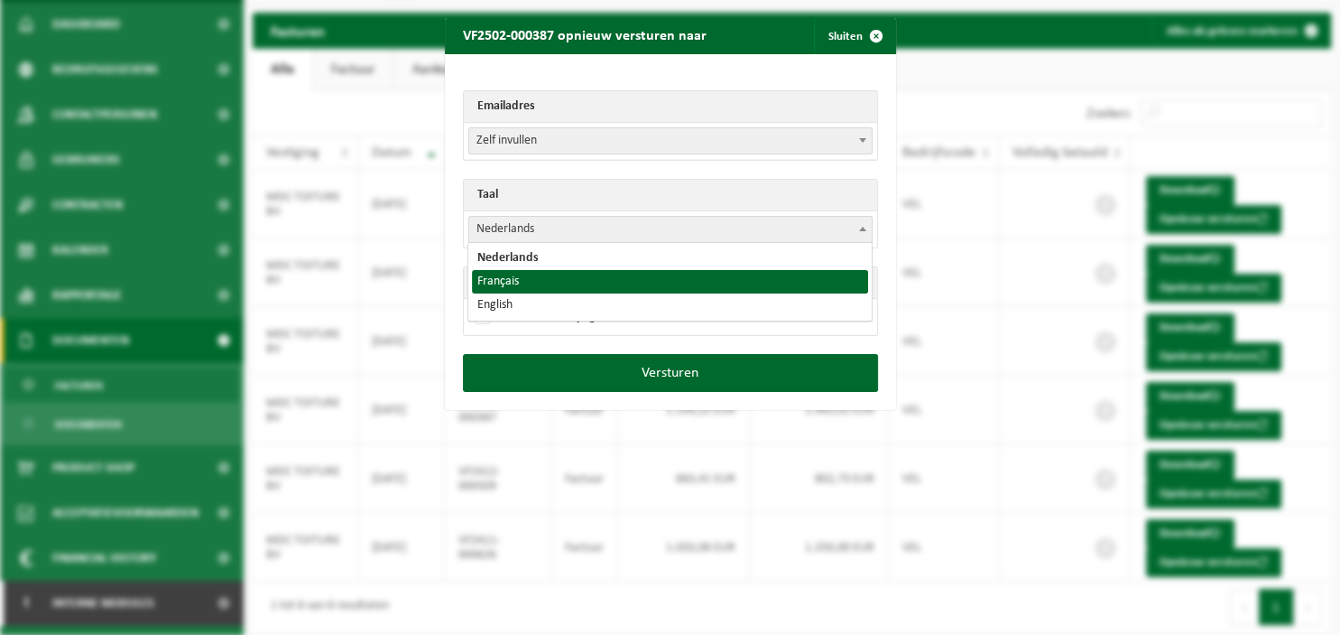
select select "fr"
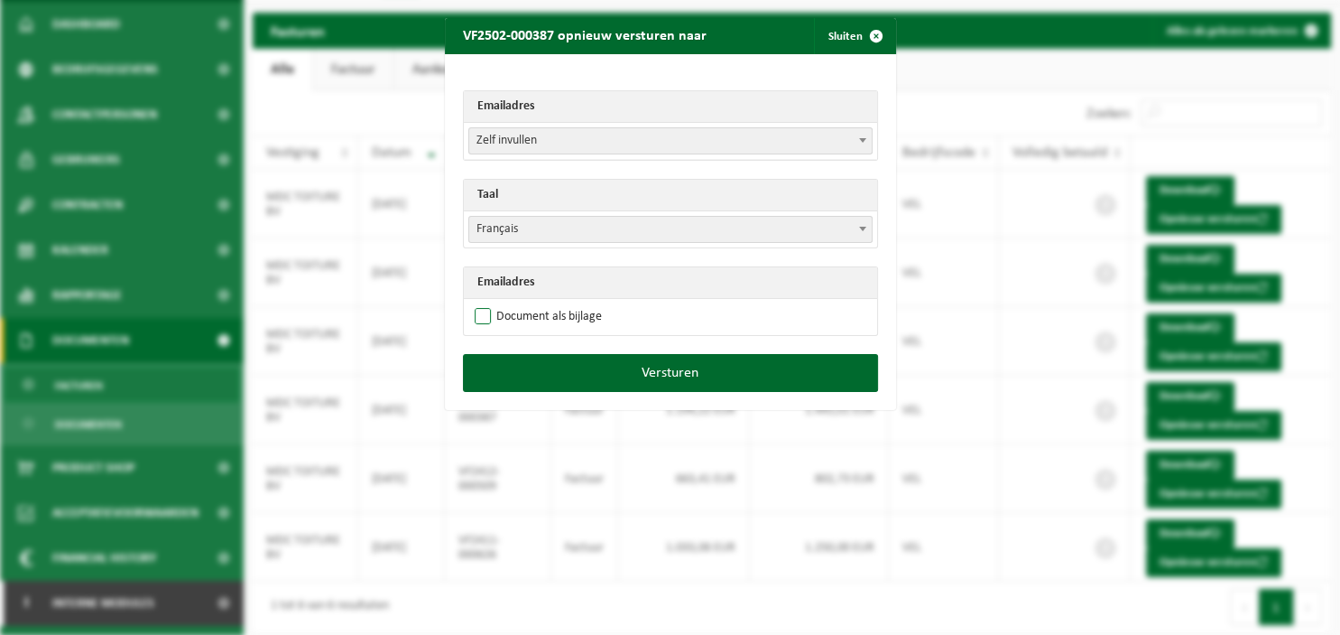
click at [586, 312] on label "Document als bijlage" at bounding box center [536, 316] width 131 height 27
click at [586, 303] on input "Document als bijlage" at bounding box center [693, 302] width 451 height 1
checkbox input "true"
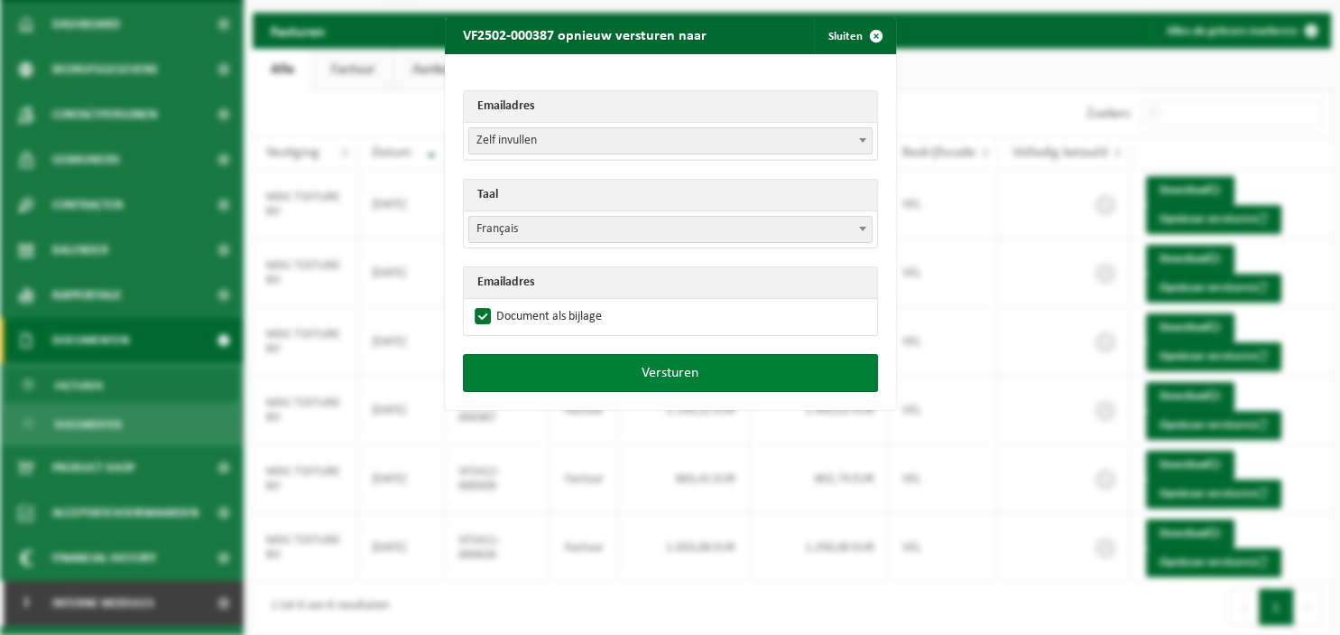
click at [652, 366] on button "Versturen" at bounding box center [670, 373] width 415 height 38
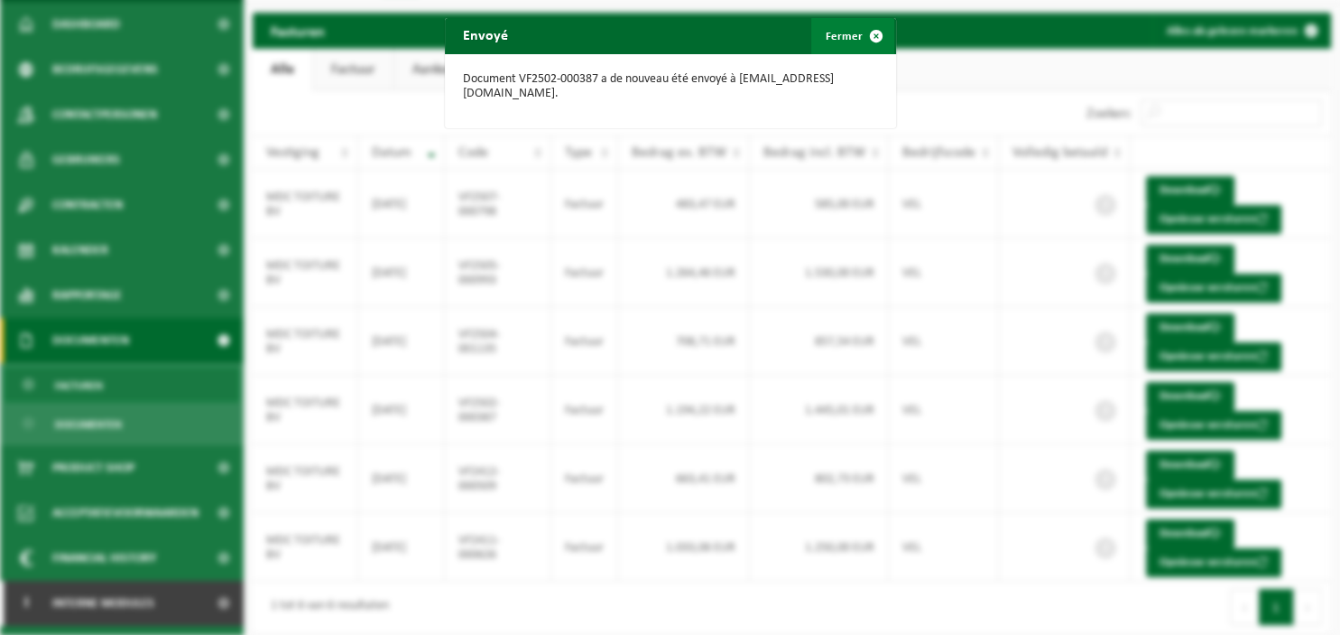
click at [884, 31] on span "button" at bounding box center [876, 36] width 36 height 36
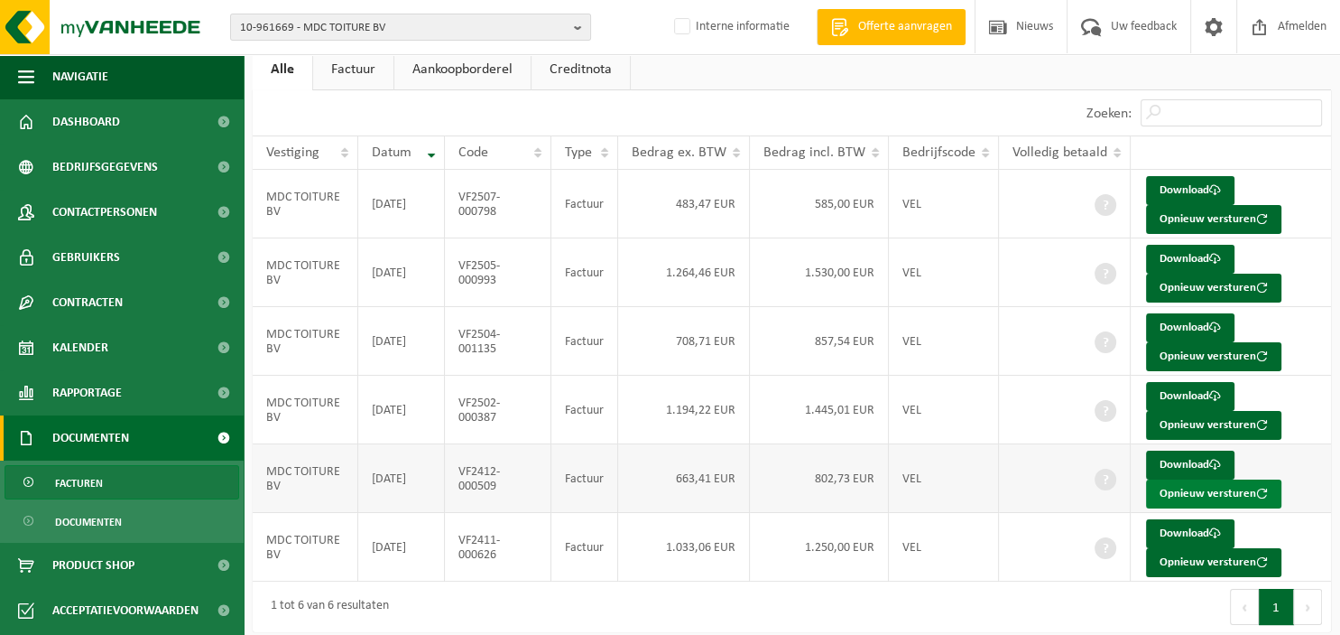
click at [1182, 487] on button "Opnieuw versturen" at bounding box center [1213, 493] width 135 height 29
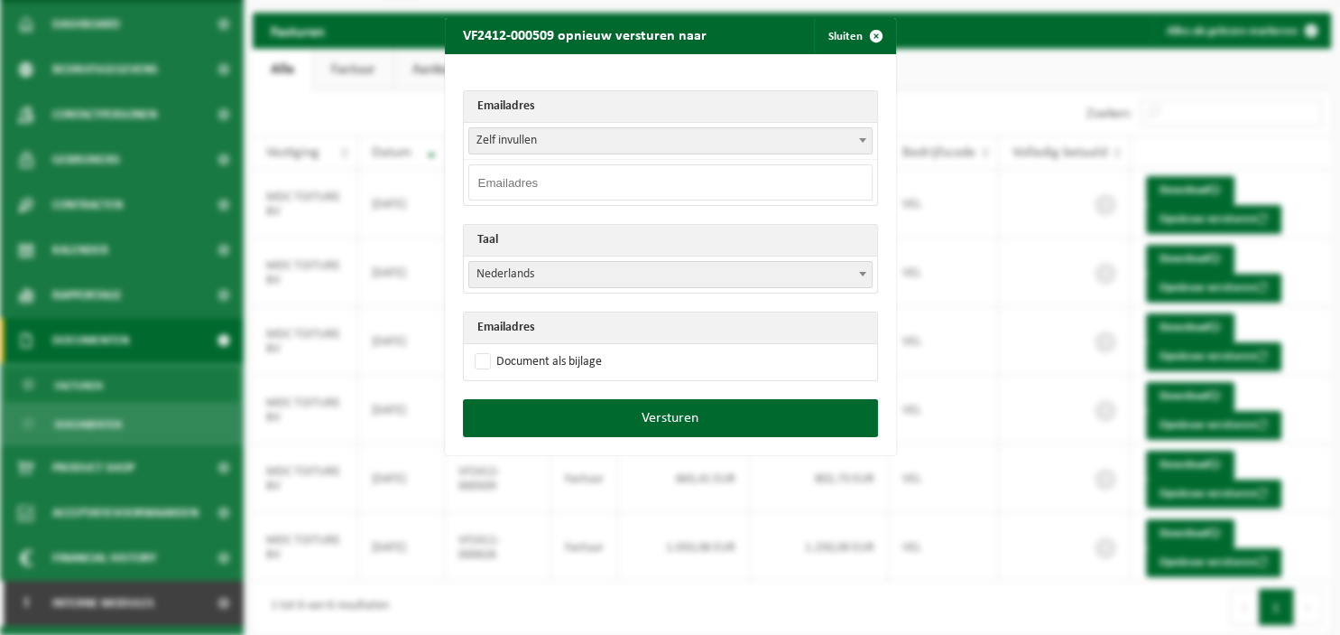
click at [861, 139] on b at bounding box center [862, 140] width 7 height 5
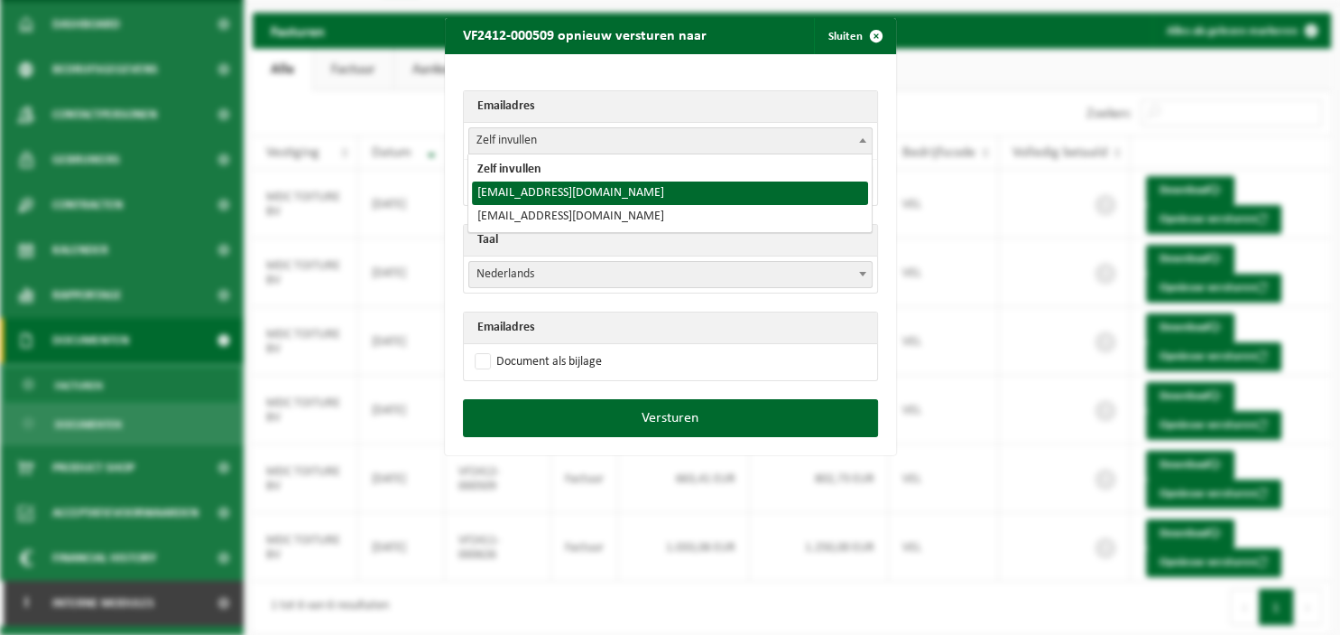
select select "[EMAIL_ADDRESS][DOMAIN_NAME]"
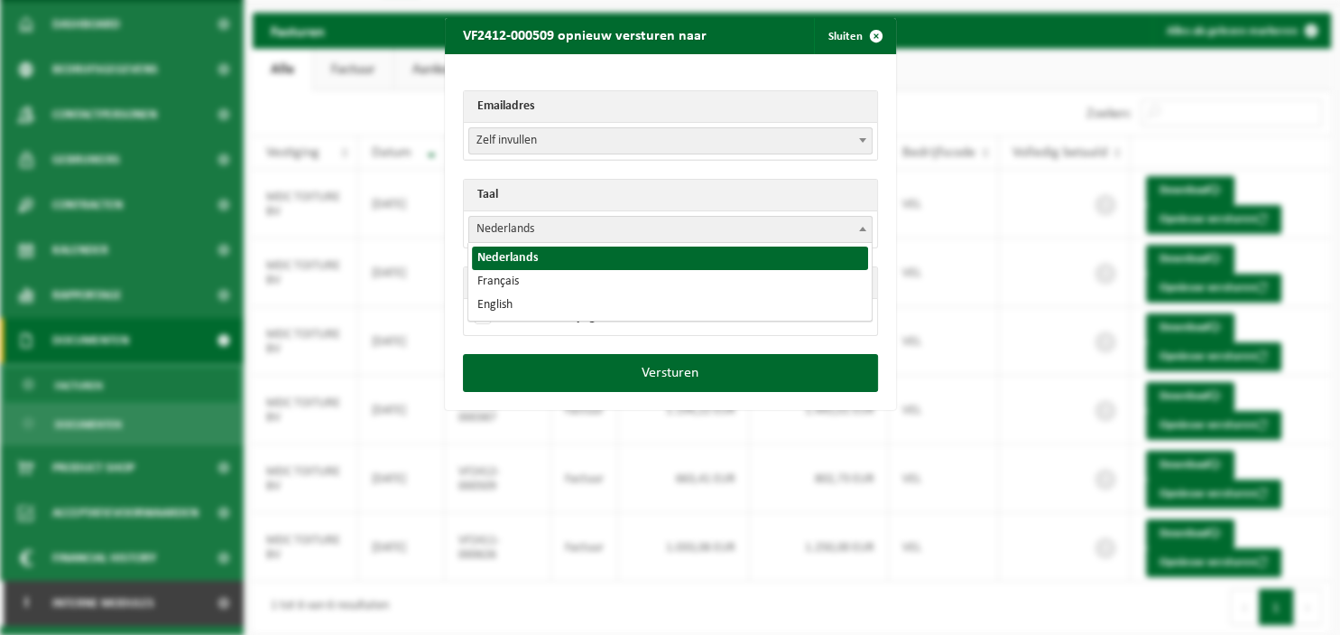
click at [861, 230] on span at bounding box center [863, 228] width 18 height 23
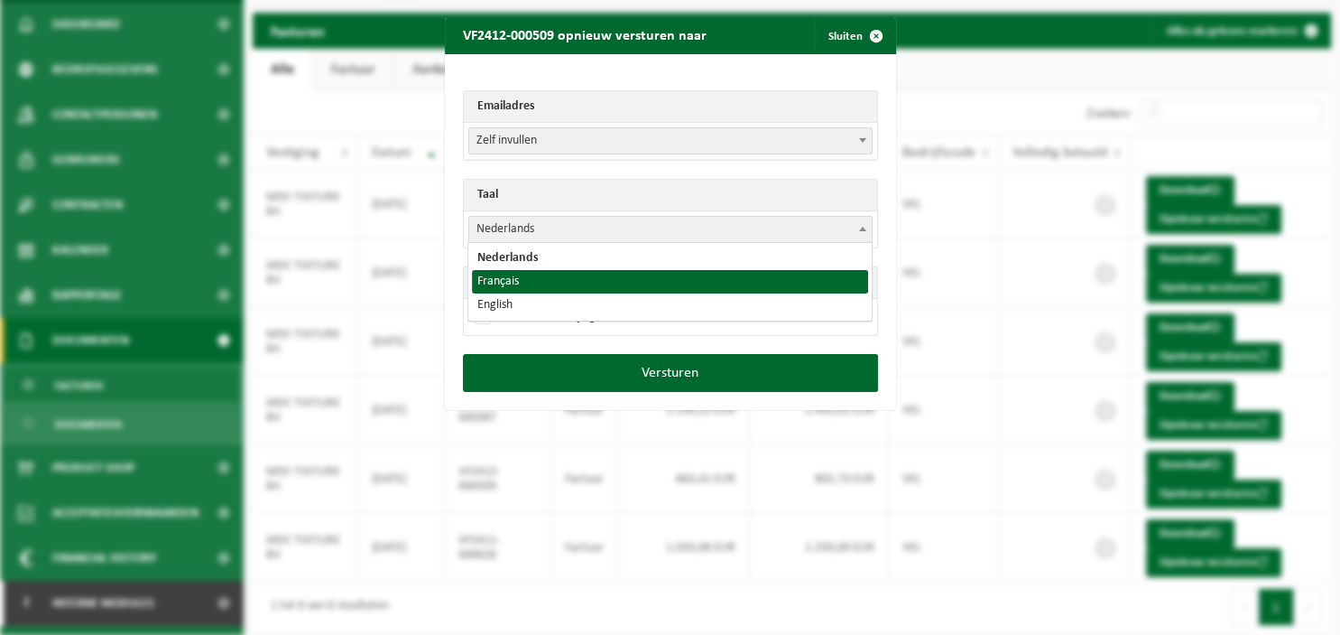
select select "fr"
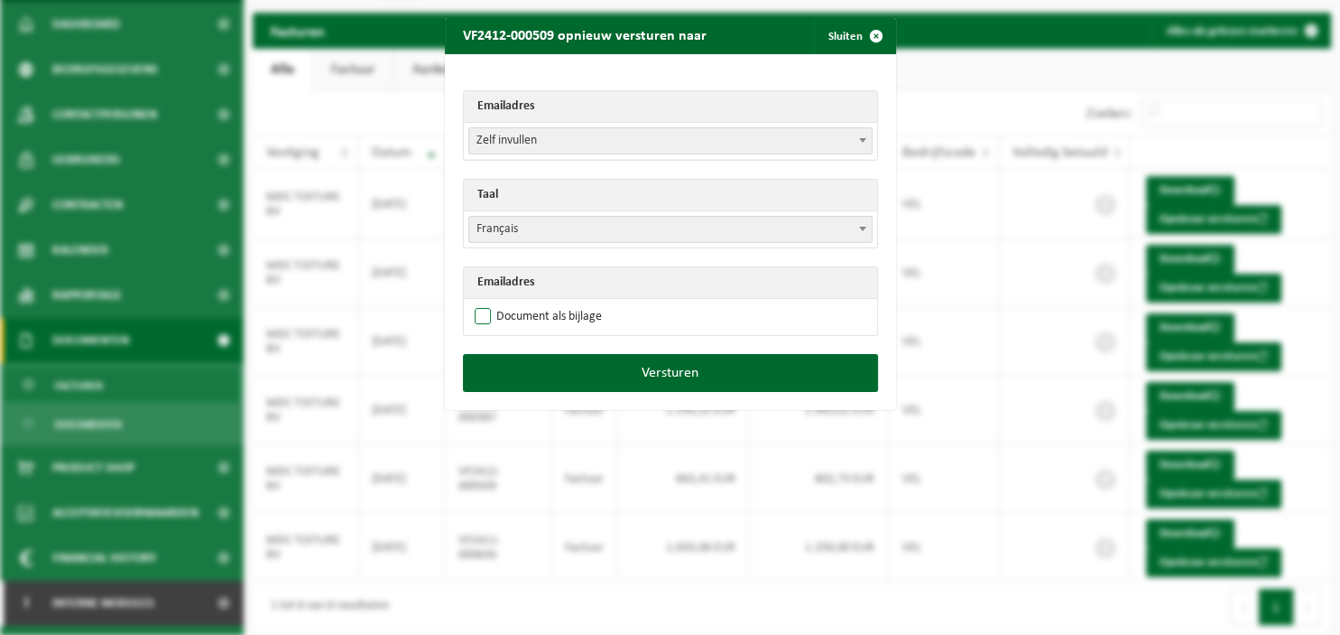
click at [565, 314] on label "Document als bijlage" at bounding box center [536, 316] width 131 height 27
click at [565, 303] on input "Document als bijlage" at bounding box center [693, 302] width 451 height 1
checkbox input "true"
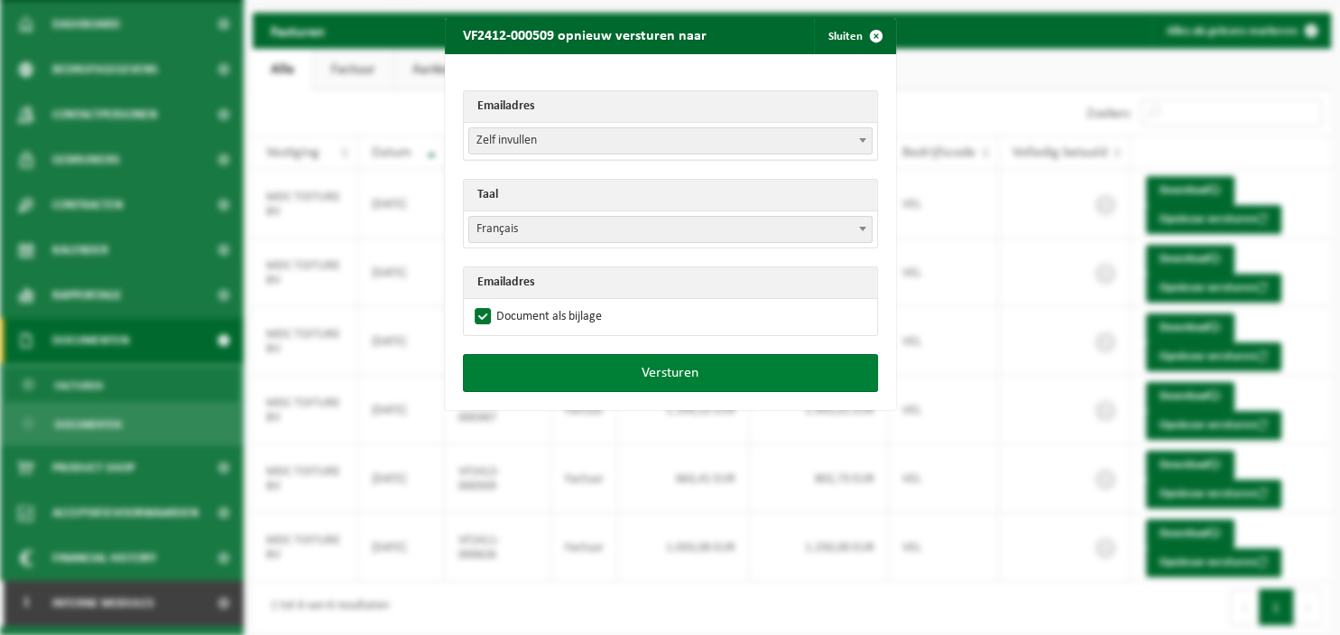
click at [656, 372] on button "Versturen" at bounding box center [670, 373] width 415 height 38
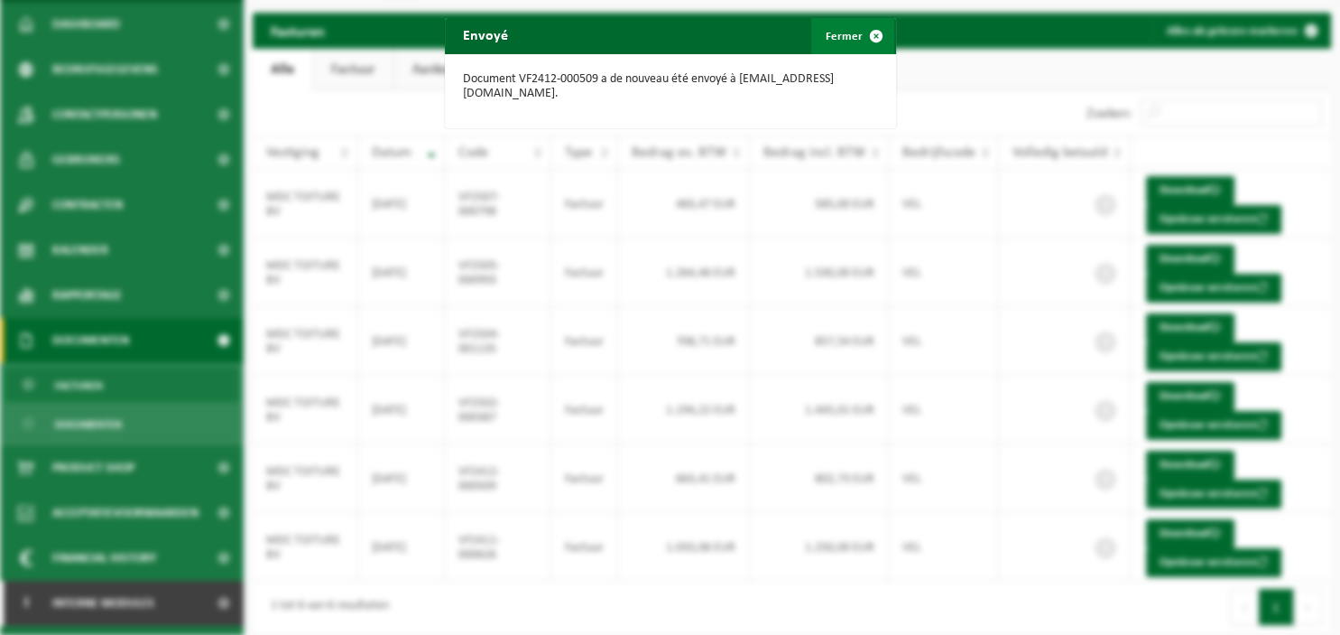
click at [877, 33] on span "button" at bounding box center [876, 36] width 36 height 36
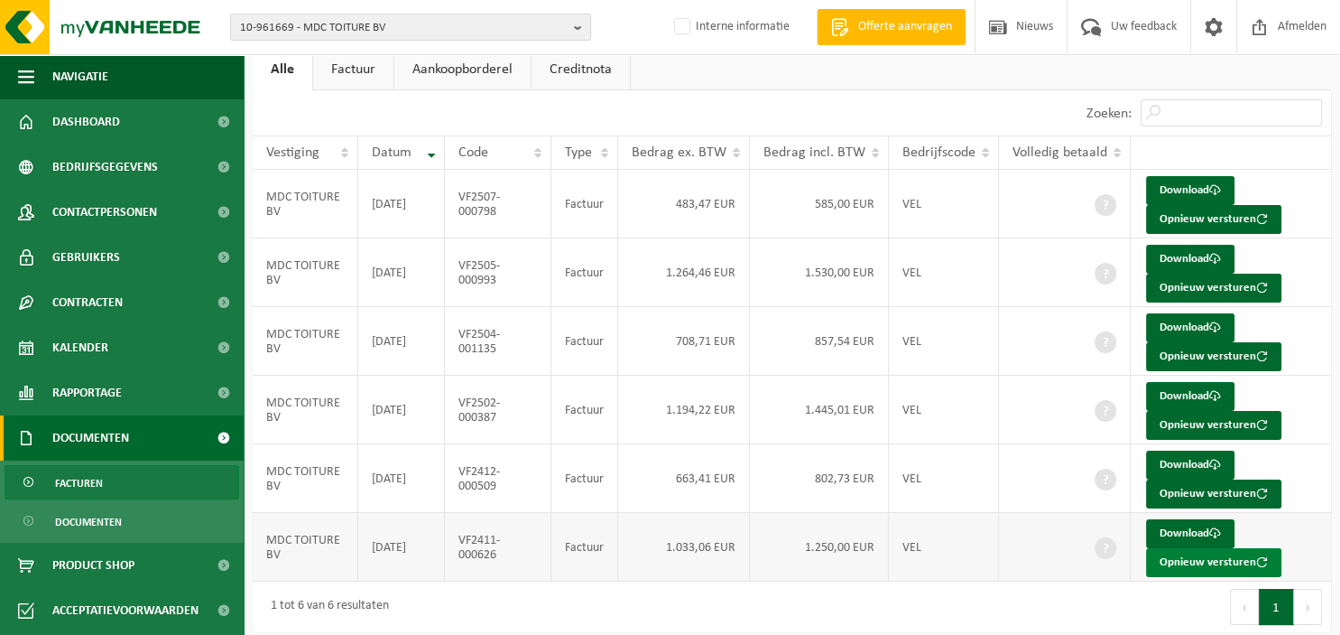
click at [1191, 562] on button "Opnieuw versturen" at bounding box center [1213, 562] width 135 height 29
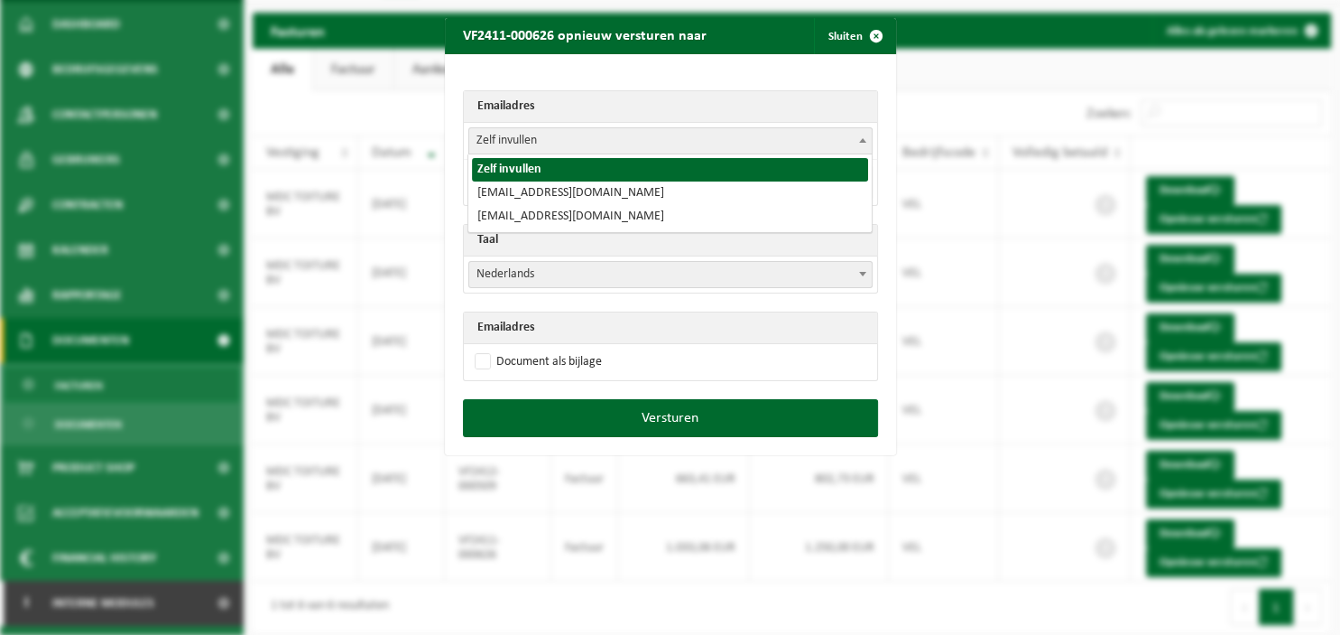
click at [865, 135] on span at bounding box center [863, 139] width 18 height 23
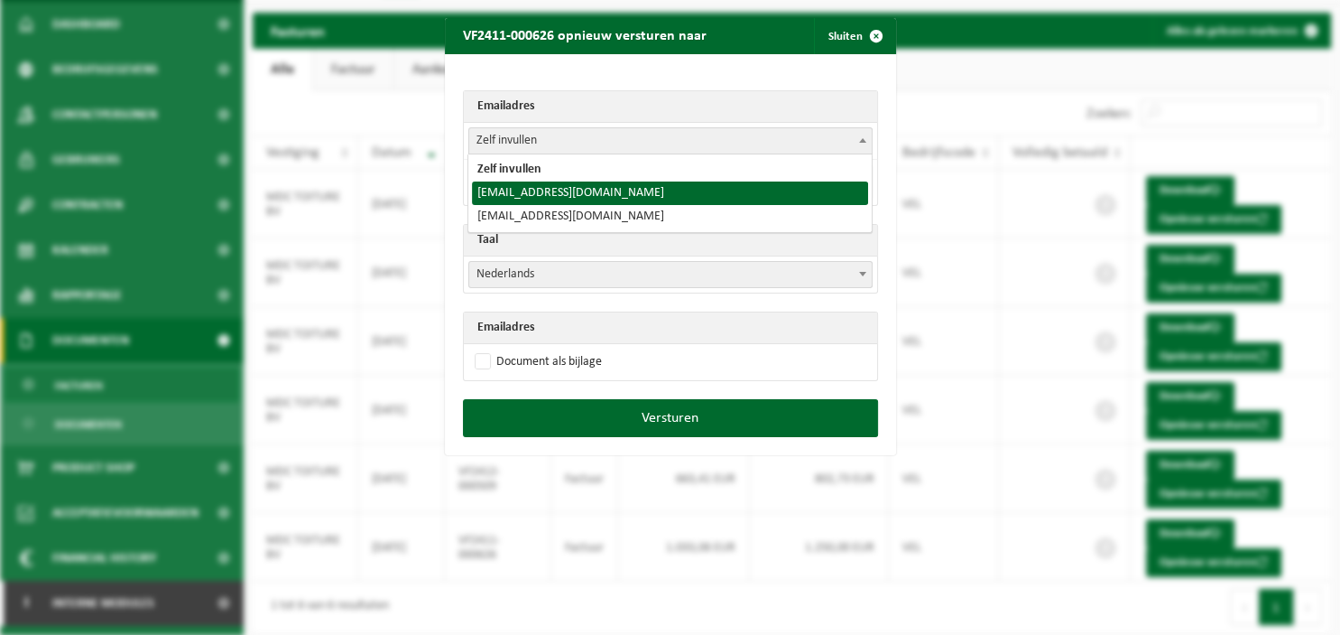
select select "[EMAIL_ADDRESS][DOMAIN_NAME]"
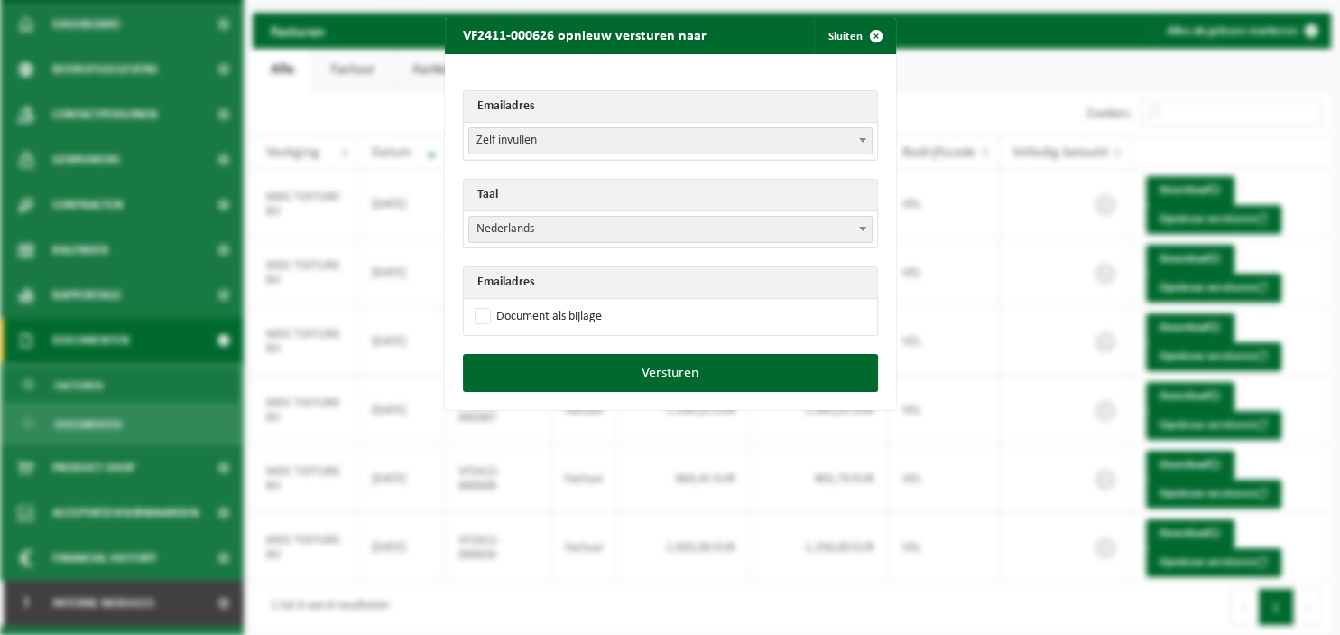
click at [871, 233] on span at bounding box center [863, 228] width 18 height 23
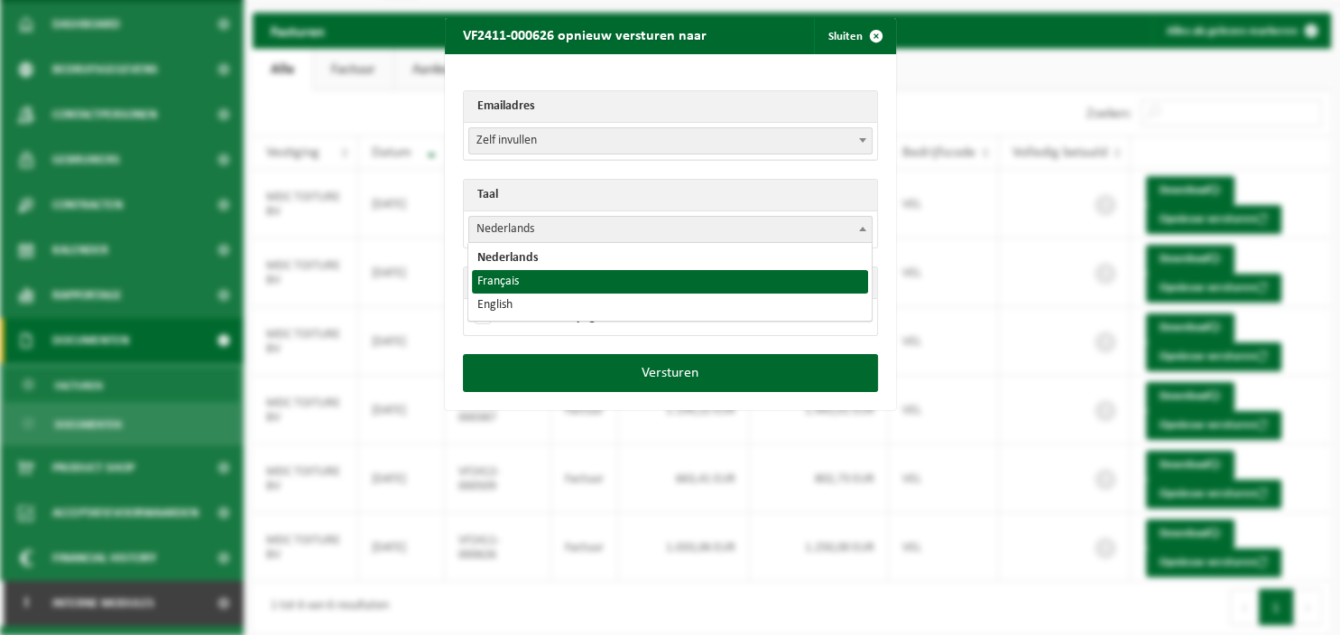
select select "fr"
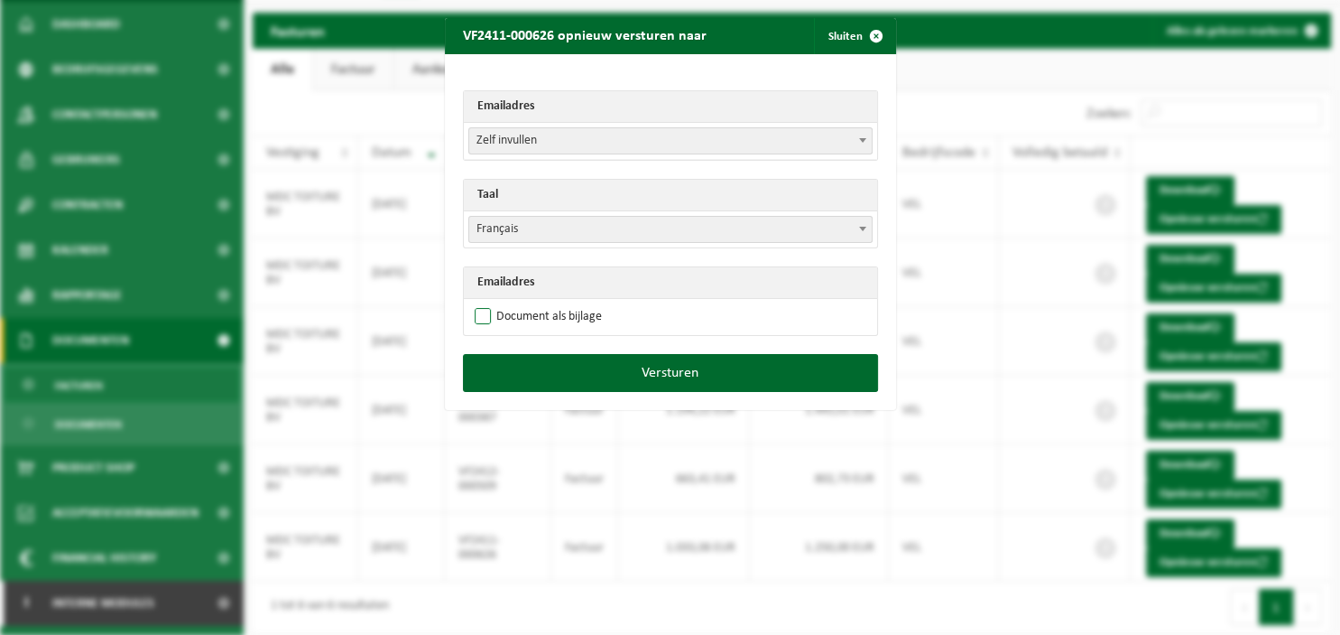
click at [551, 313] on label "Document als bijlage" at bounding box center [536, 316] width 131 height 27
click at [551, 303] on input "Document als bijlage" at bounding box center [693, 302] width 451 height 1
checkbox input "true"
click at [857, 140] on span at bounding box center [863, 139] width 18 height 23
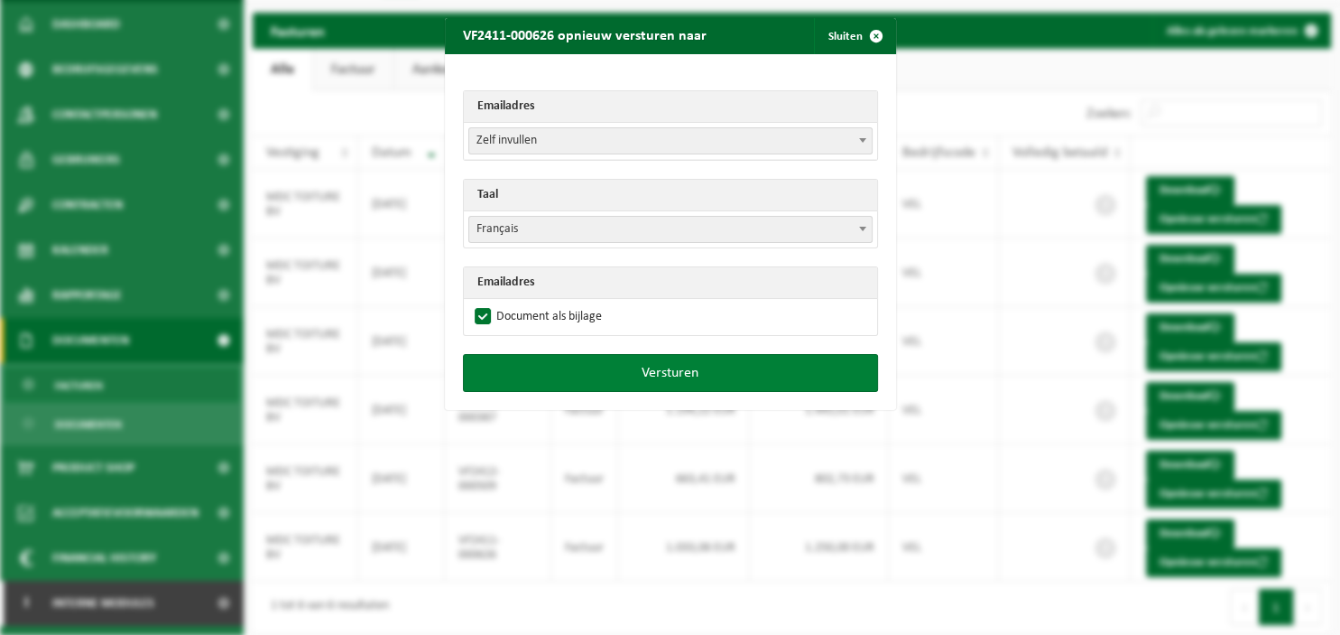
click at [682, 368] on button "Versturen" at bounding box center [670, 373] width 415 height 38
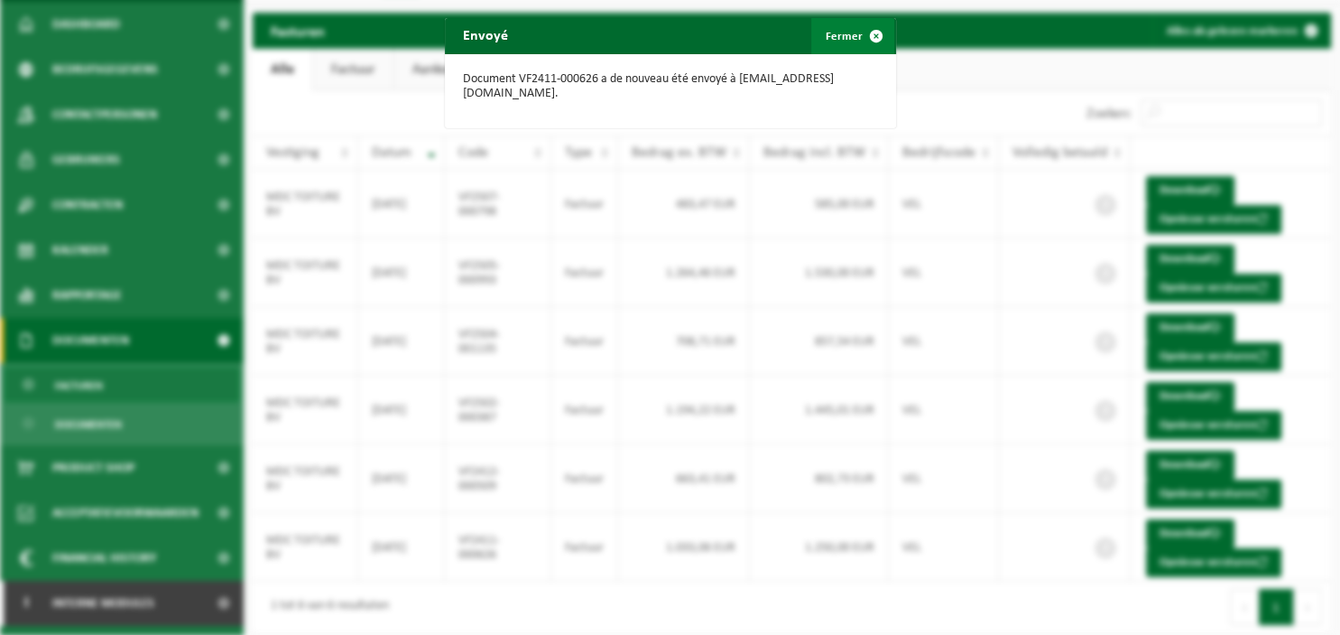
click at [874, 32] on span "button" at bounding box center [876, 36] width 36 height 36
